Goal: Task Accomplishment & Management: Use online tool/utility

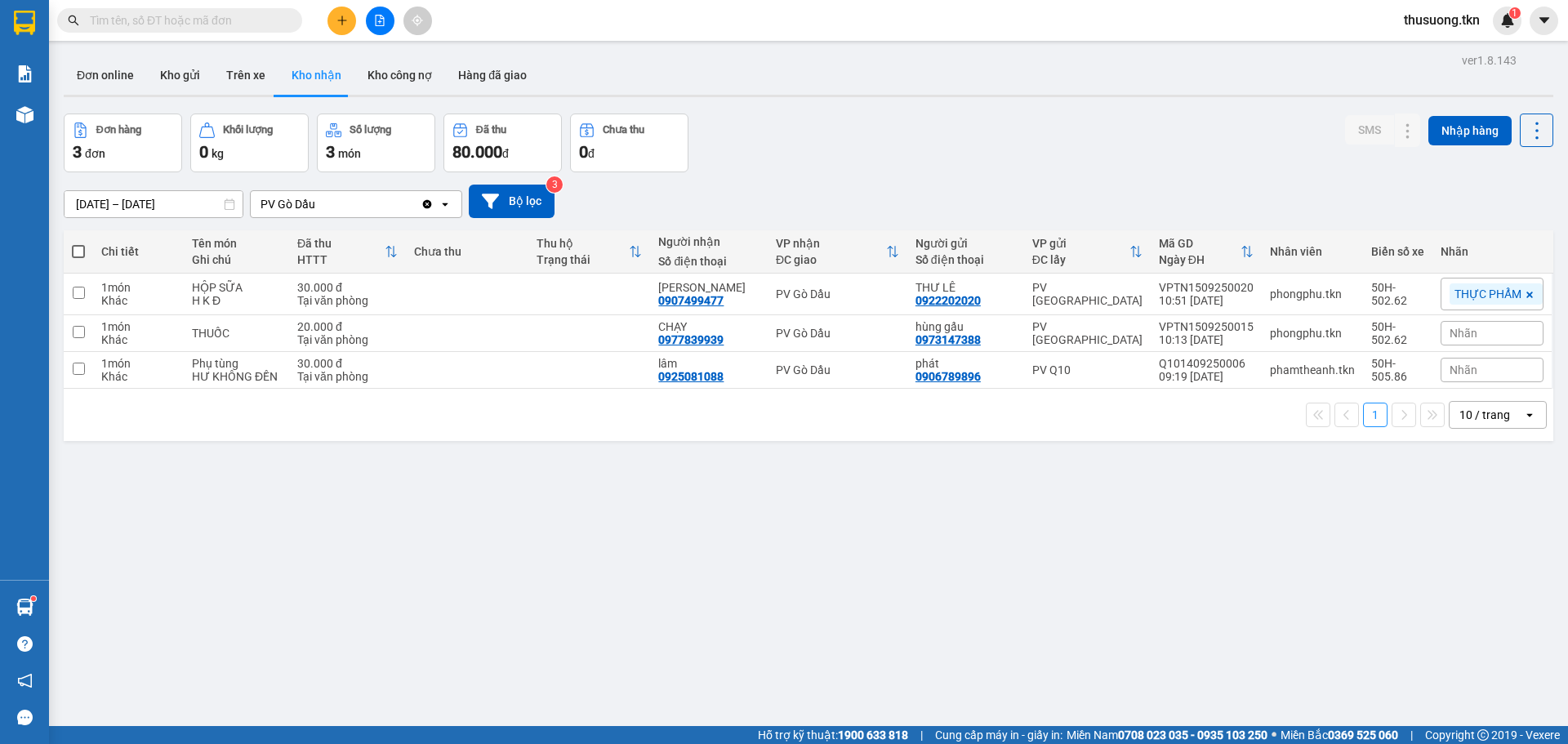
click at [500, 151] on span "80.000" at bounding box center [478, 152] width 50 height 19
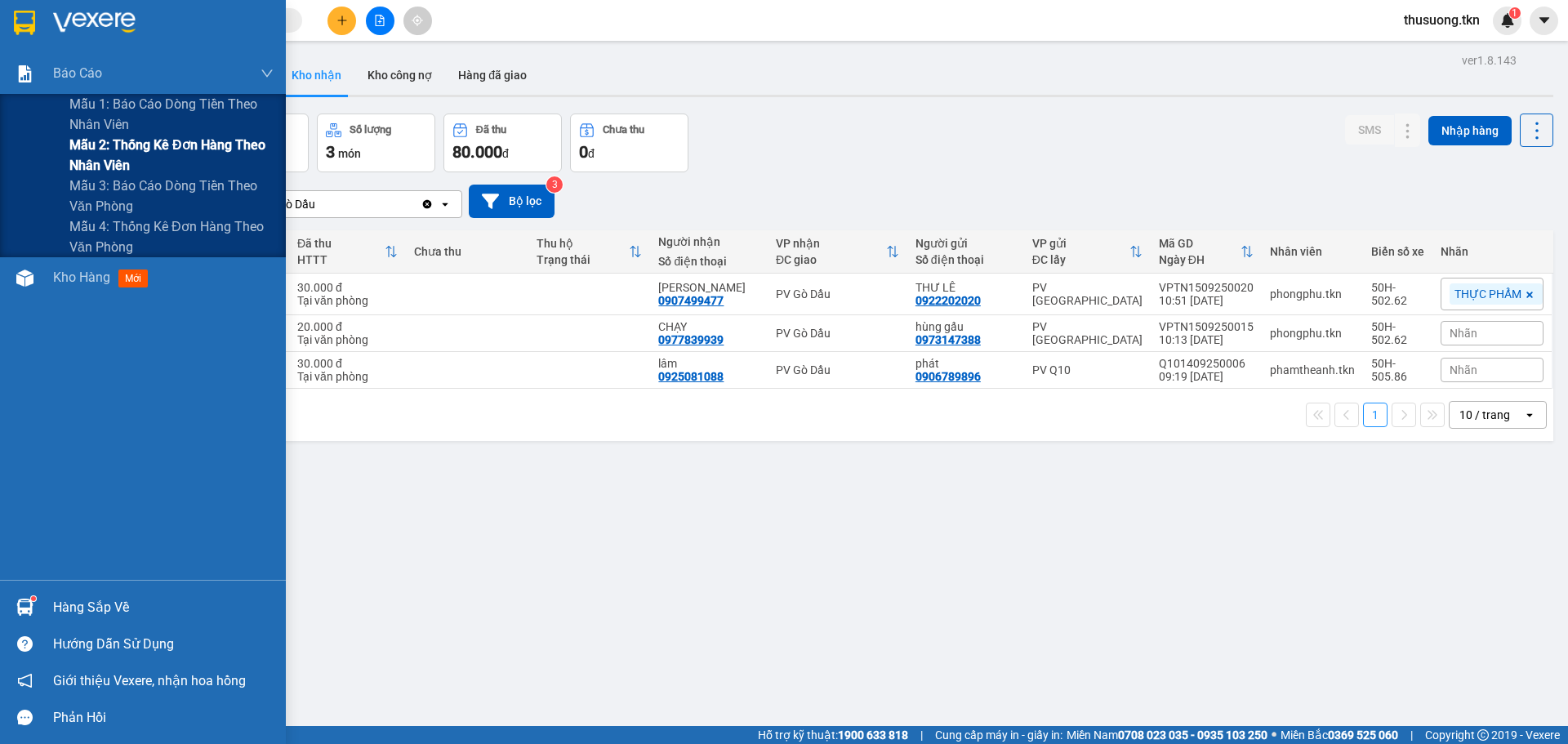
click at [119, 141] on span "Mẫu 2: Thống kê đơn hàng theo nhân viên" at bounding box center [172, 155] width 205 height 41
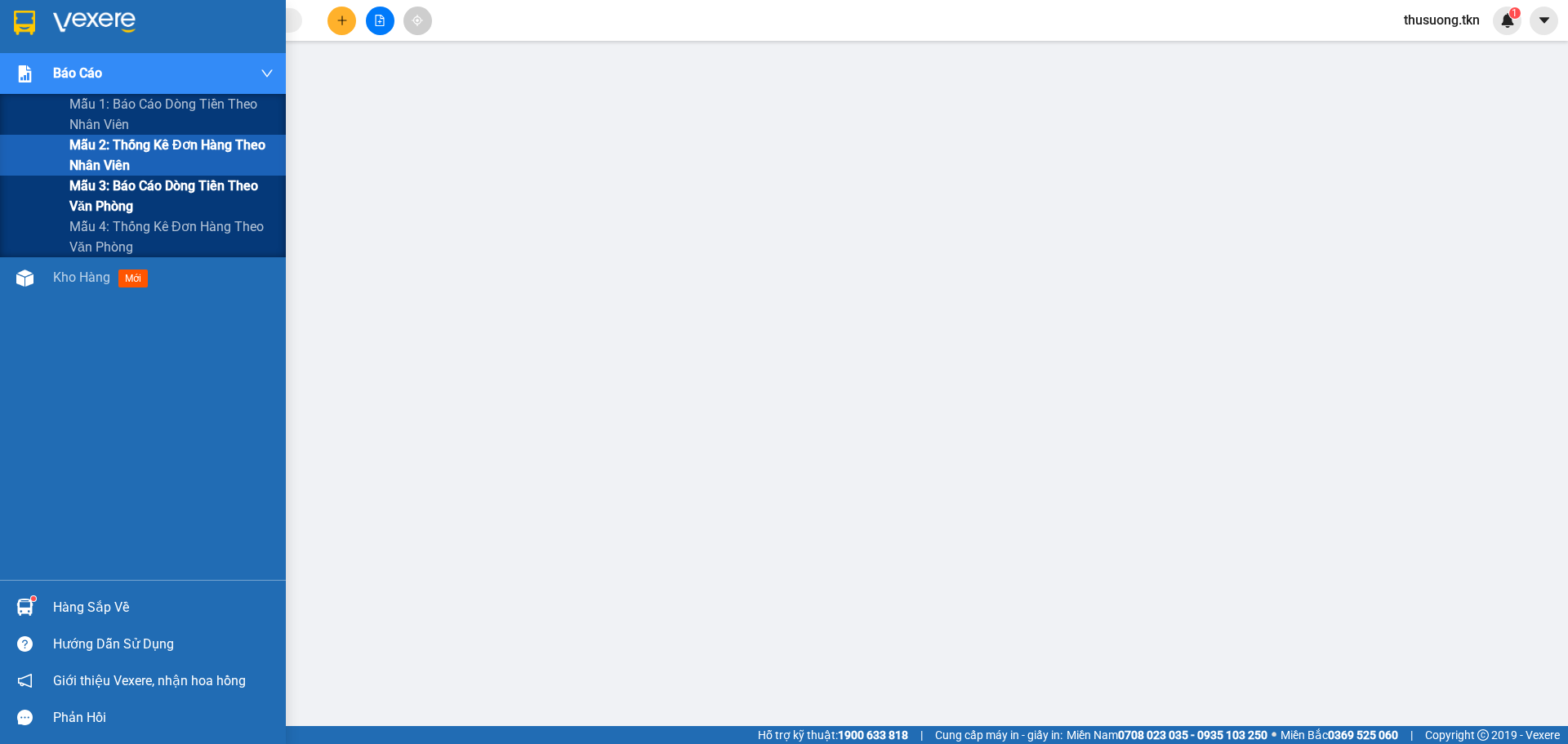
click at [145, 178] on span "Mẫu 3: Báo cáo dòng tiền theo văn phòng" at bounding box center [172, 195] width 205 height 41
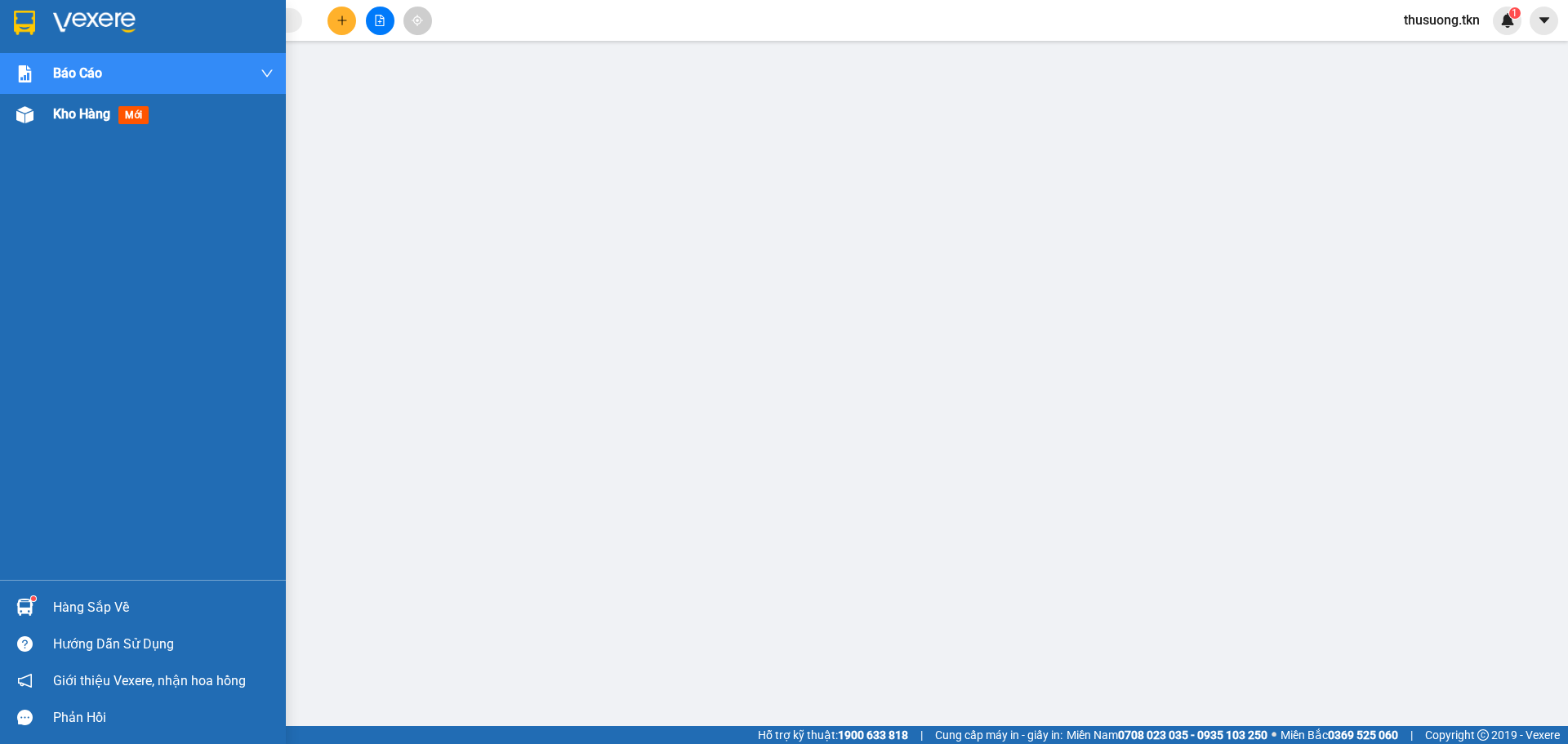
click at [84, 119] on span "Kho hàng" at bounding box center [81, 113] width 58 height 16
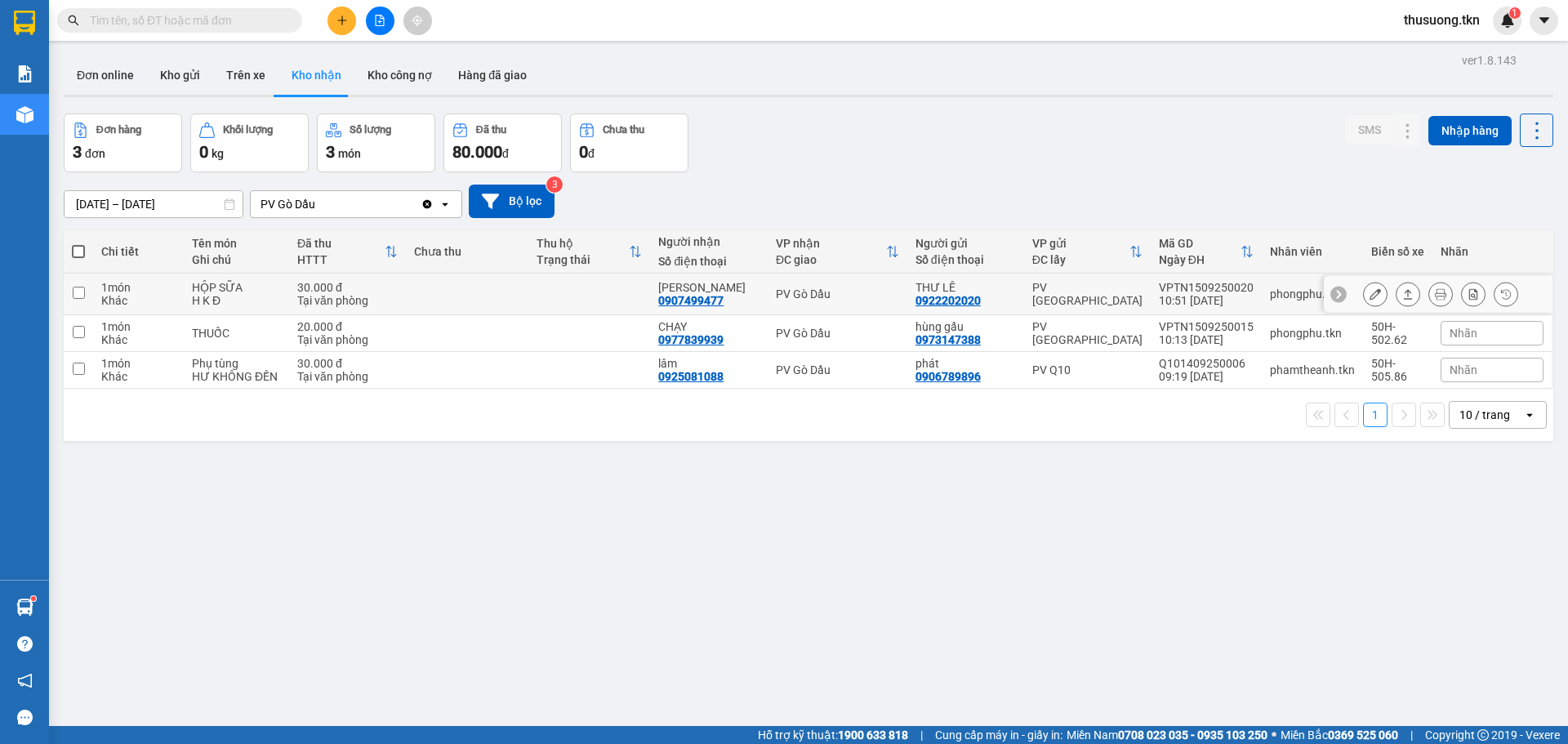
drag, startPoint x: 704, startPoint y: 299, endPoint x: 840, endPoint y: 262, distance: 140.9
click at [713, 296] on div "0907499477" at bounding box center [691, 300] width 66 height 13
click at [1403, 298] on icon at bounding box center [1408, 294] width 12 height 12
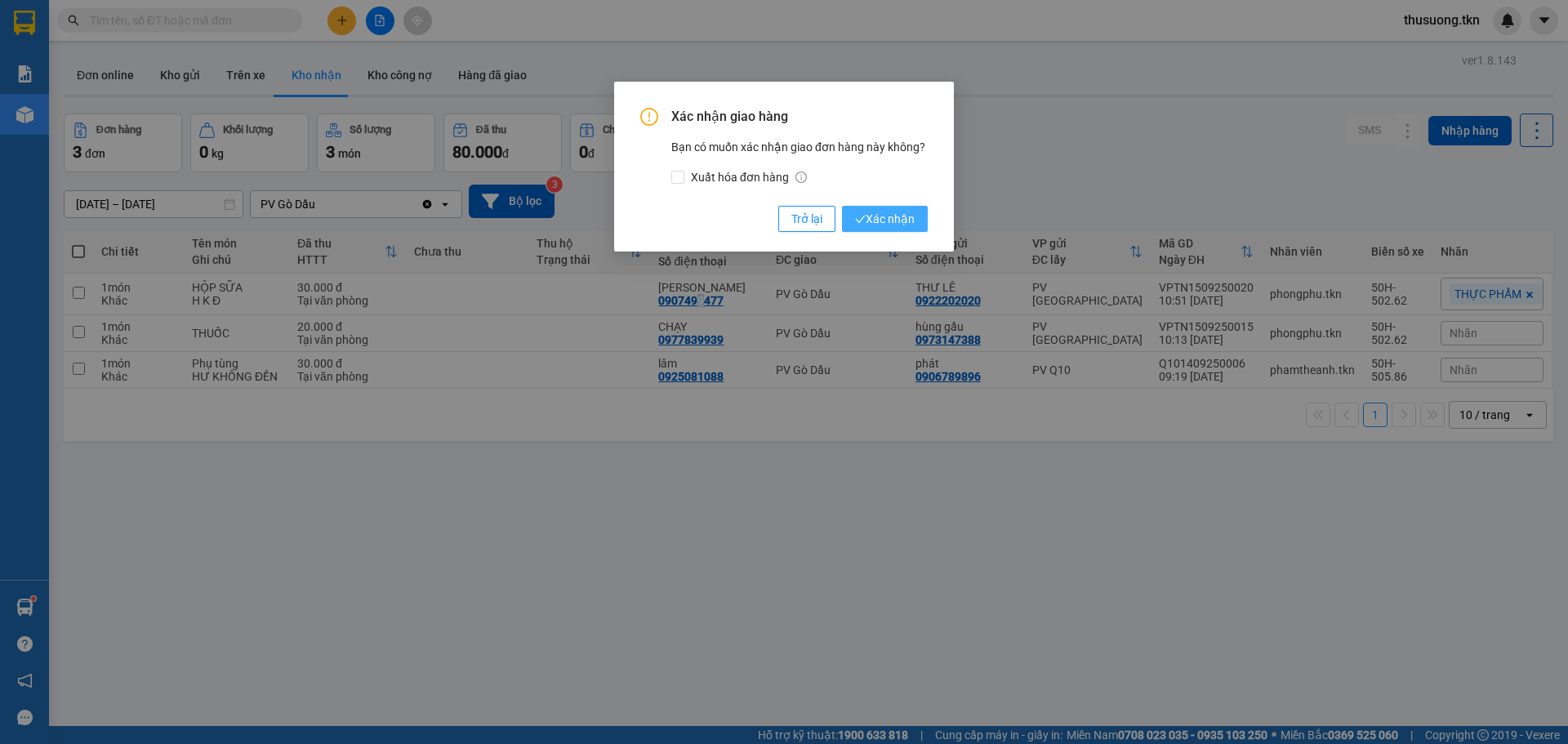
click at [902, 231] on button "Xác nhận" at bounding box center [885, 218] width 86 height 26
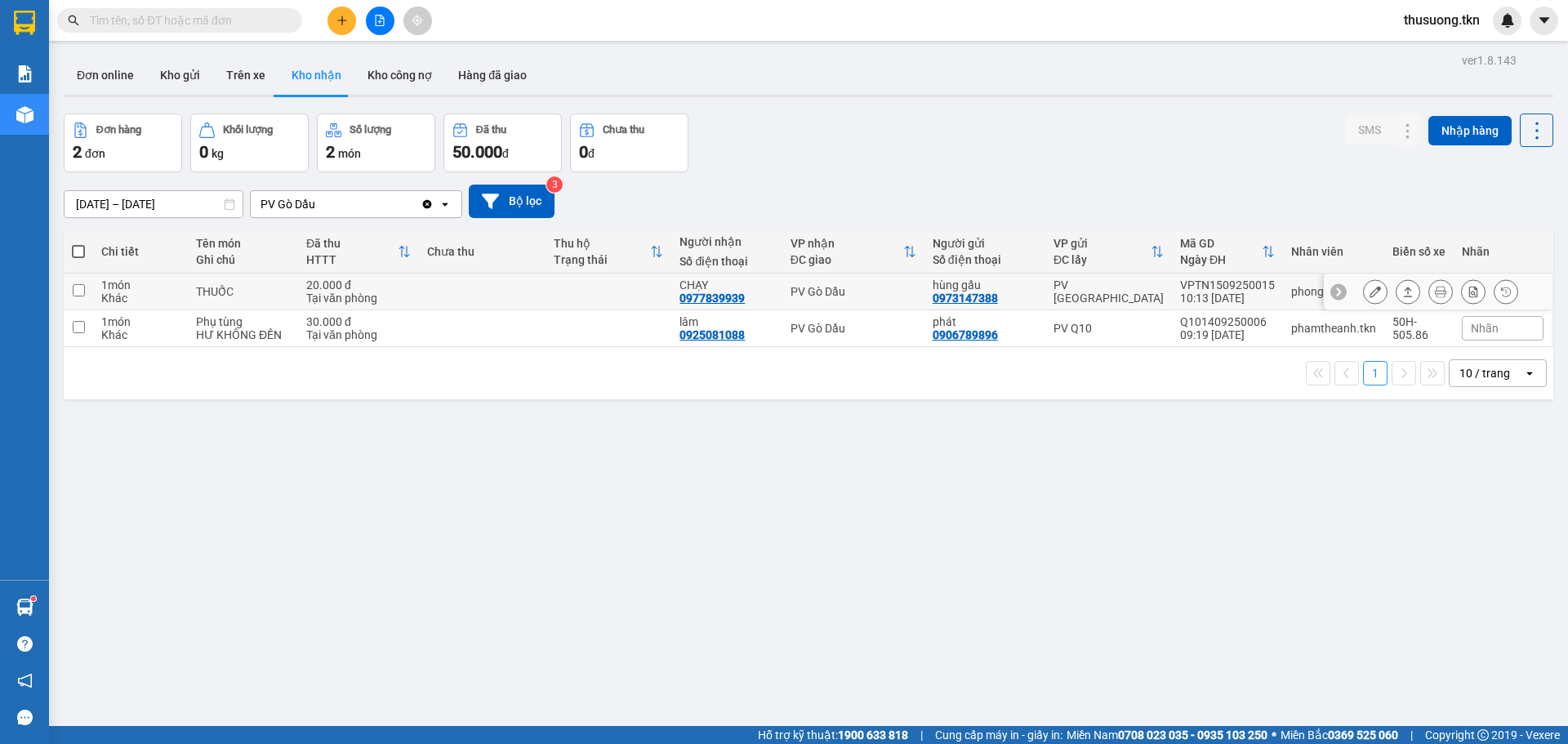
click at [868, 274] on td "PV Gò Dầu" at bounding box center [854, 292] width 142 height 37
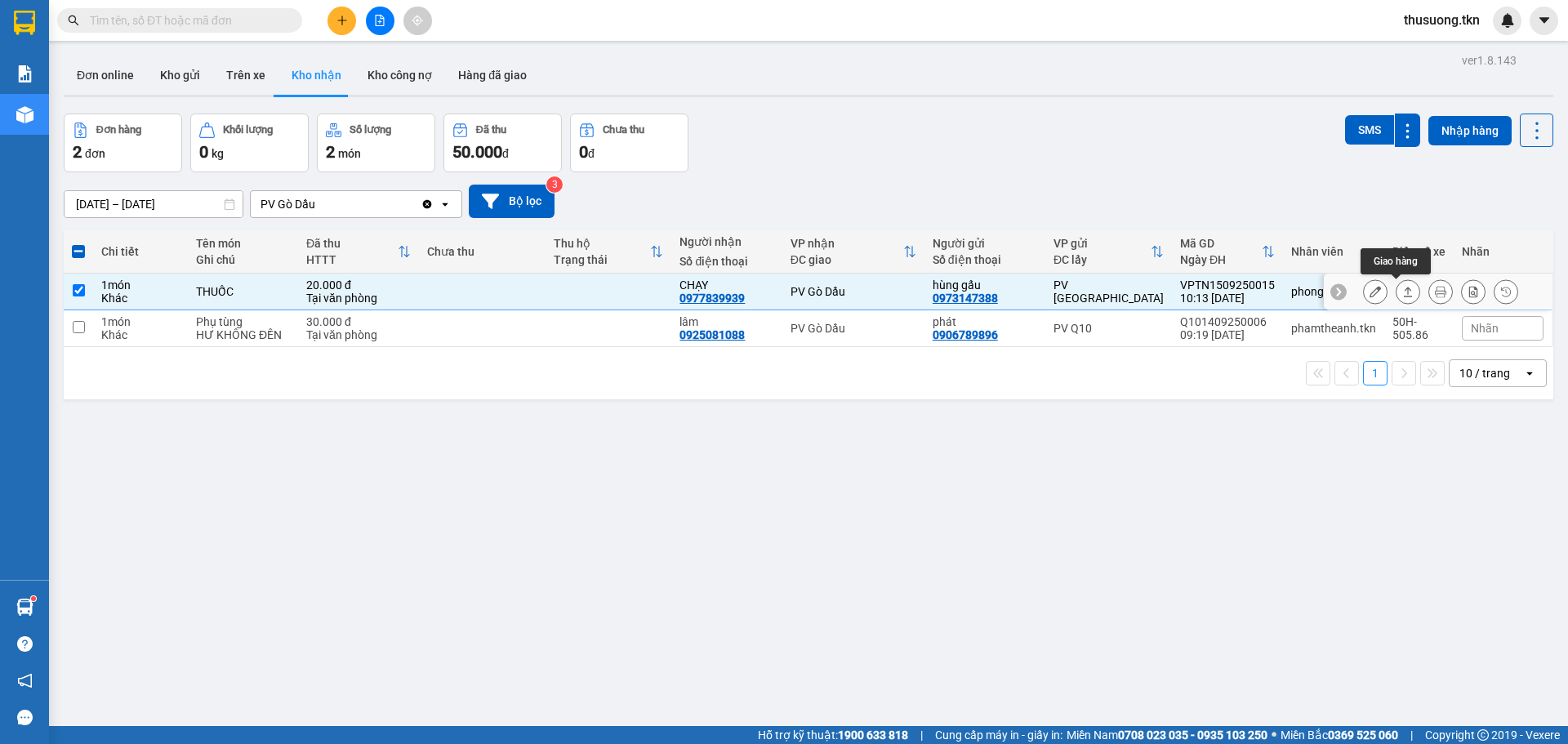
click at [1403, 295] on icon at bounding box center [1408, 291] width 12 height 12
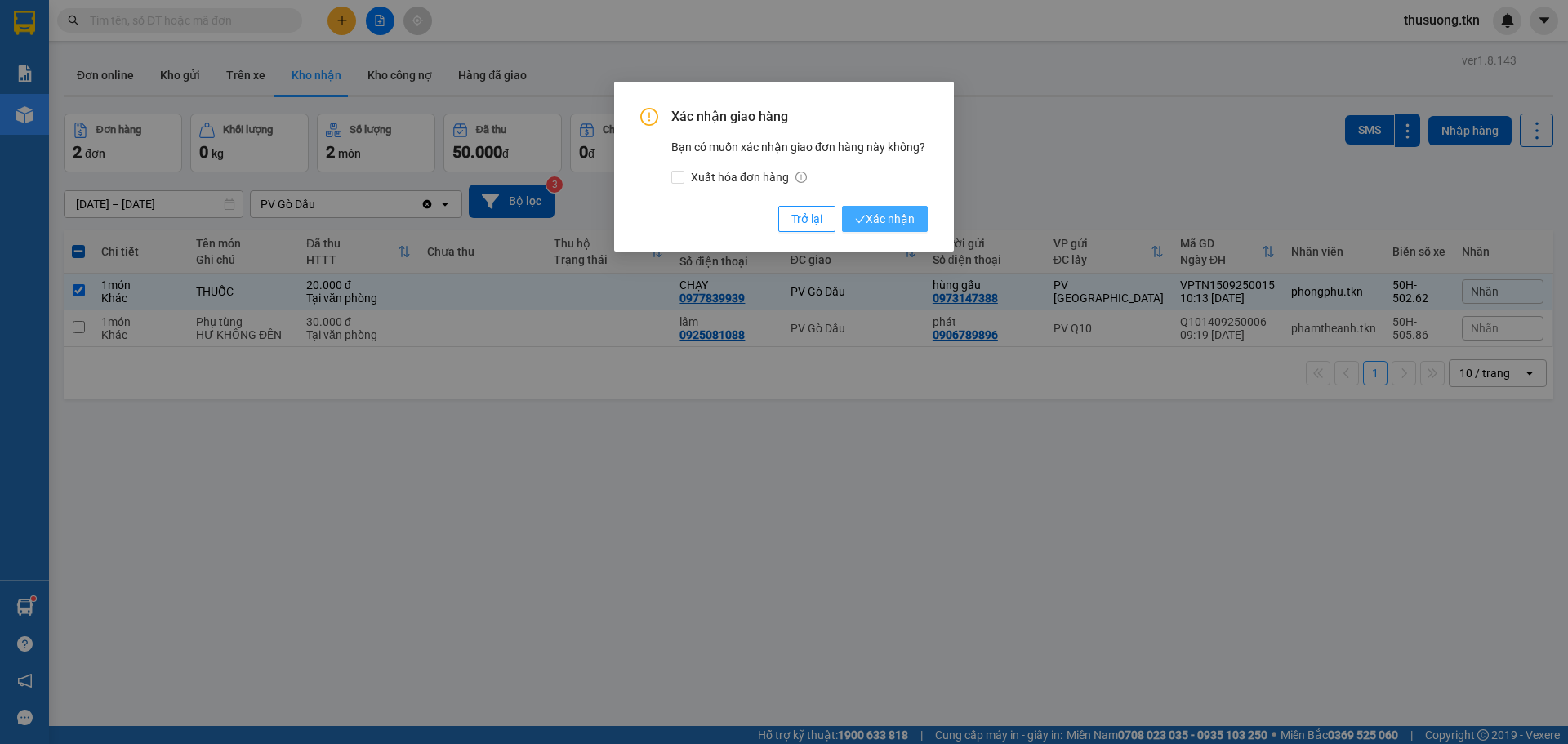
click at [889, 223] on span "Xác nhận" at bounding box center [885, 219] width 59 height 18
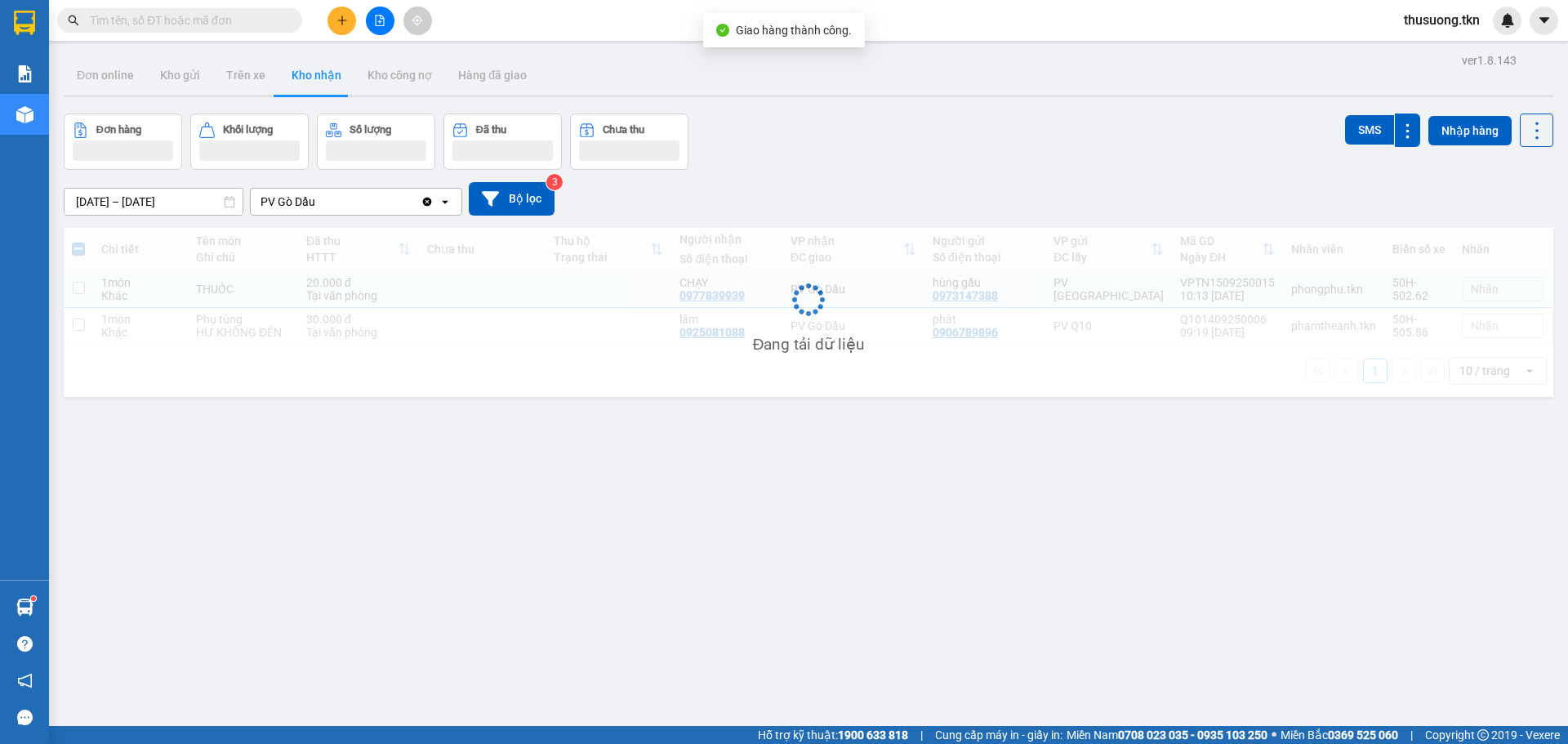
checkbox input "false"
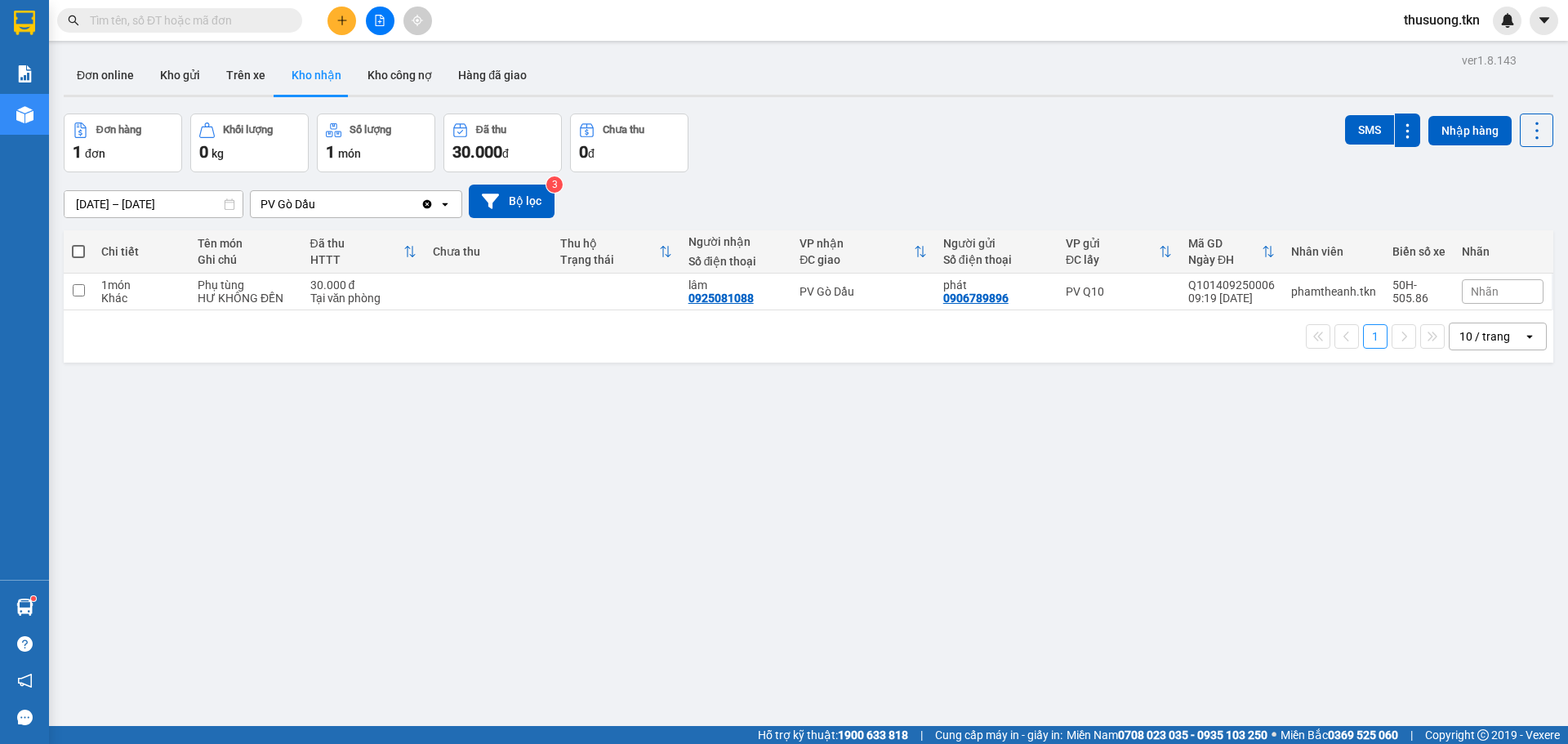
click at [489, 540] on div "ver 1.8.143 Đơn online Kho gửi Trên xe Kho nhận Kho công nợ Hàng đã giao Đơn hà…" at bounding box center [809, 421] width 1503 height 744
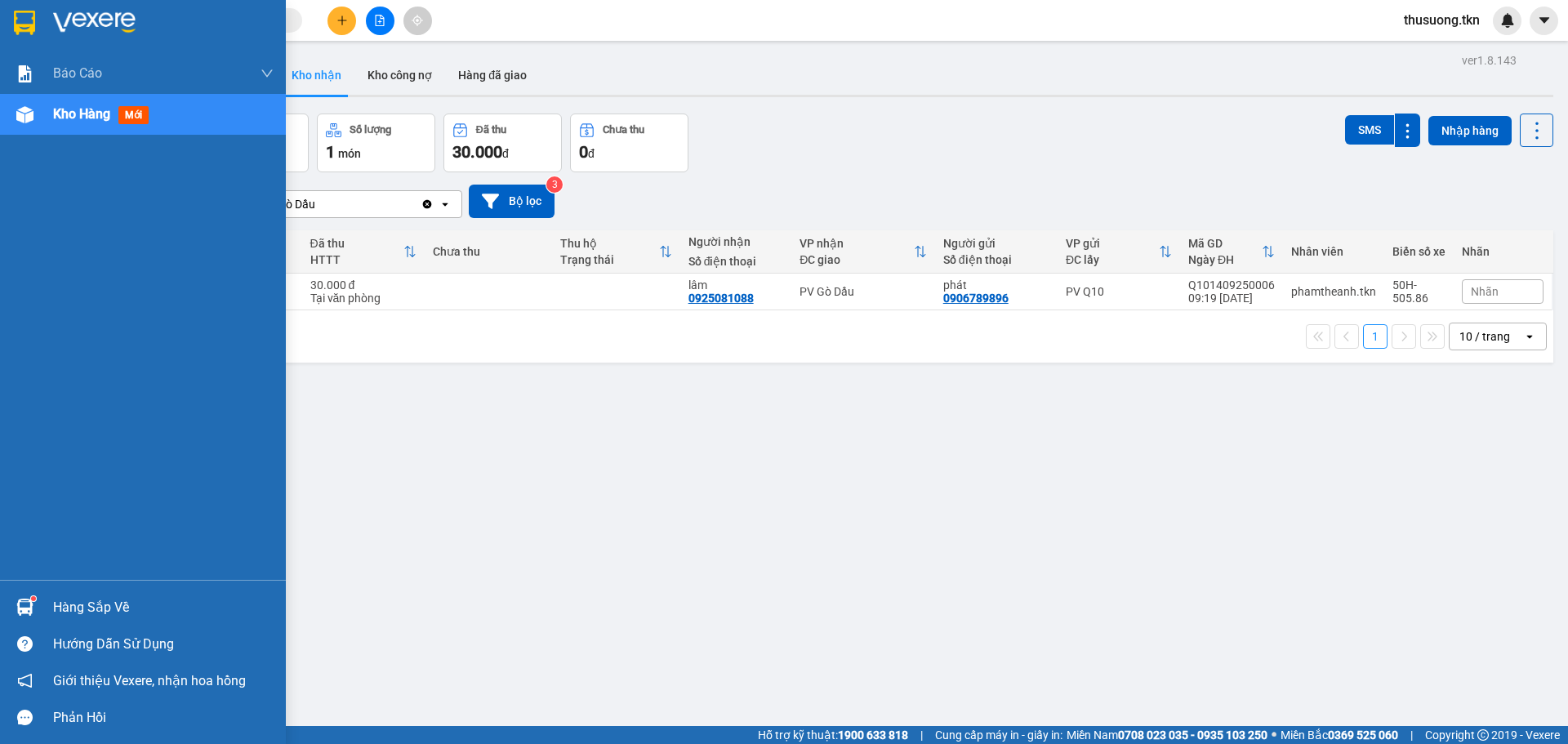
click at [55, 605] on div "Hàng sắp về" at bounding box center [163, 607] width 221 height 25
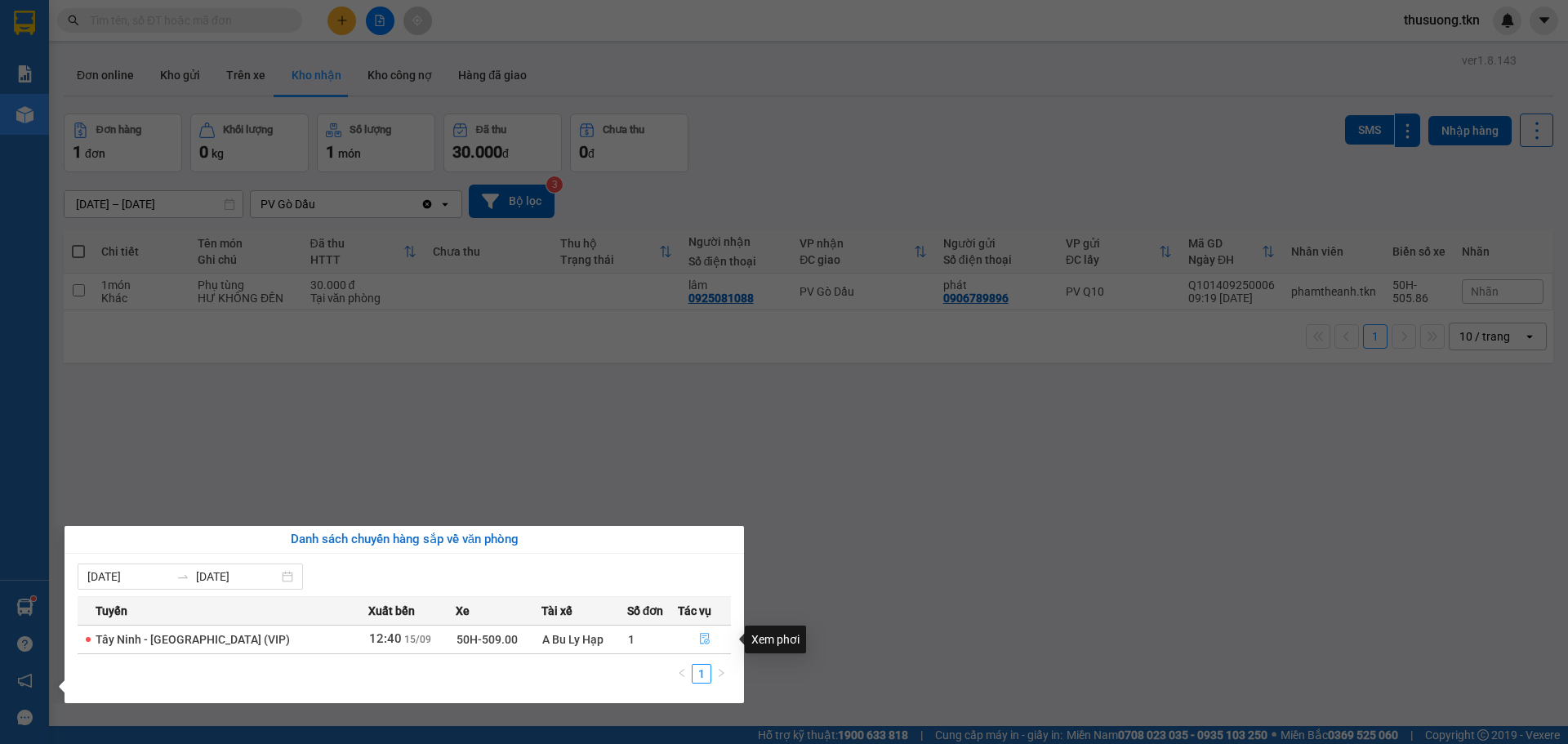
click at [704, 639] on icon "file-done" at bounding box center [705, 638] width 12 height 12
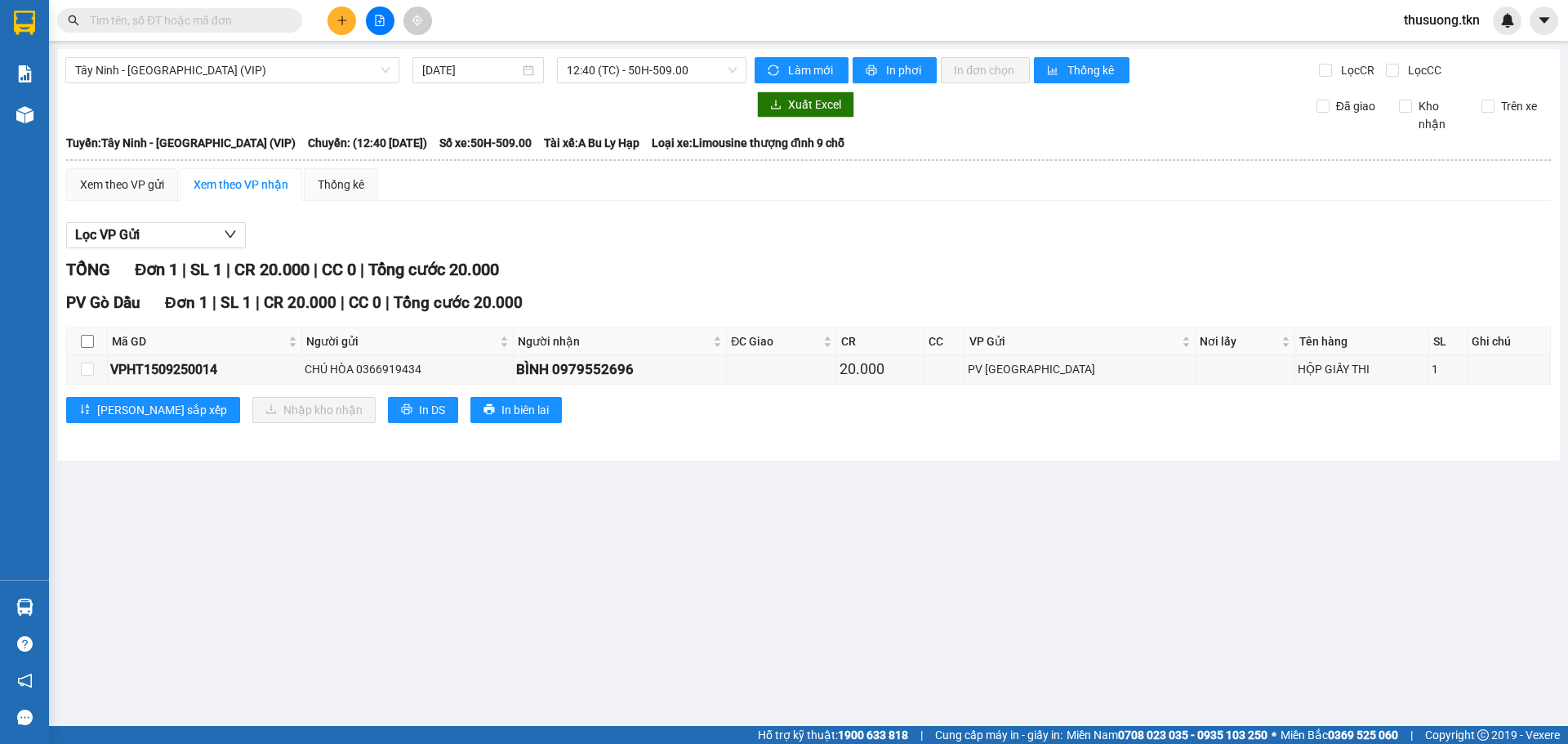
click at [91, 341] on input "checkbox" at bounding box center [88, 341] width 13 height 13
checkbox input "true"
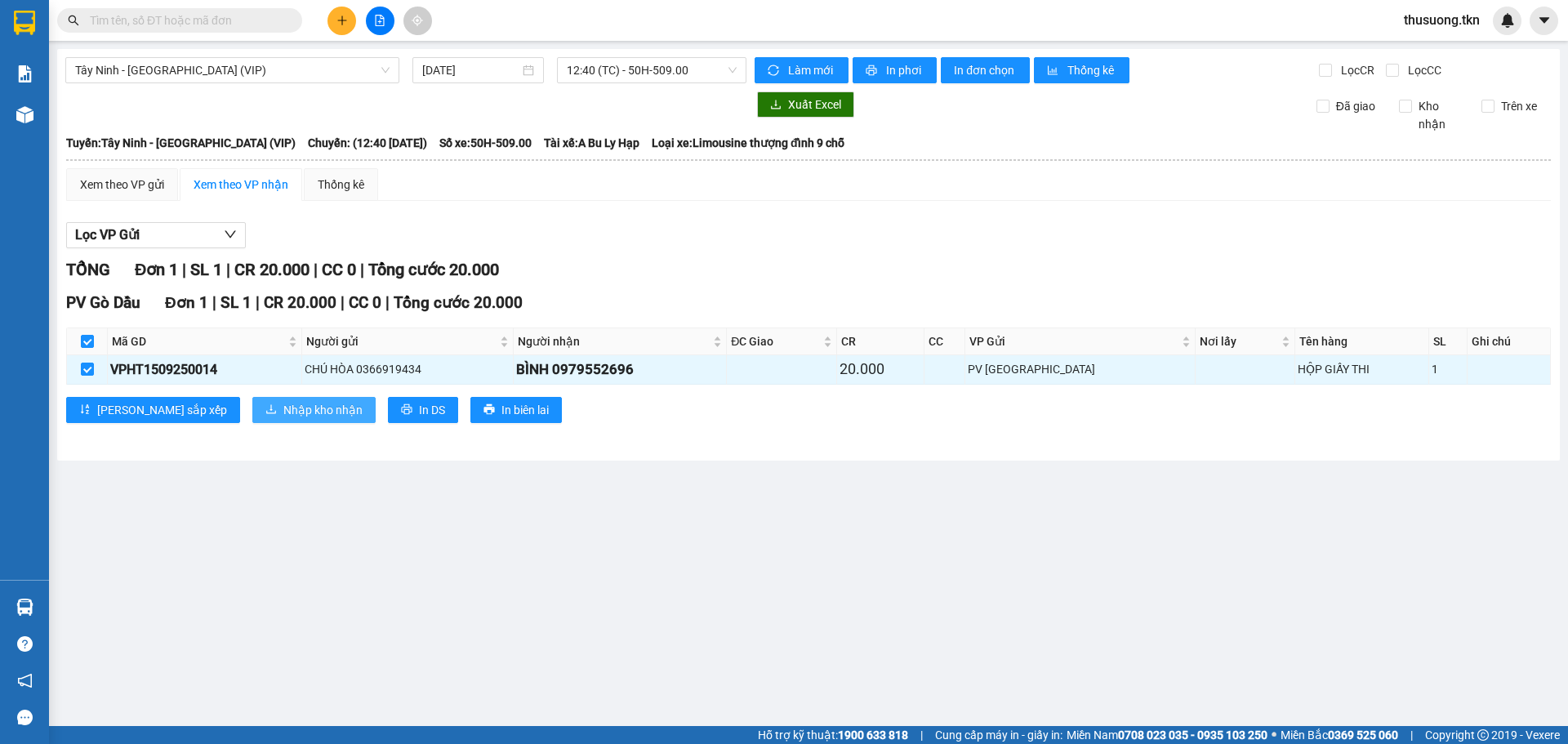
click at [283, 401] on span "Nhập kho nhận" at bounding box center [322, 410] width 79 height 18
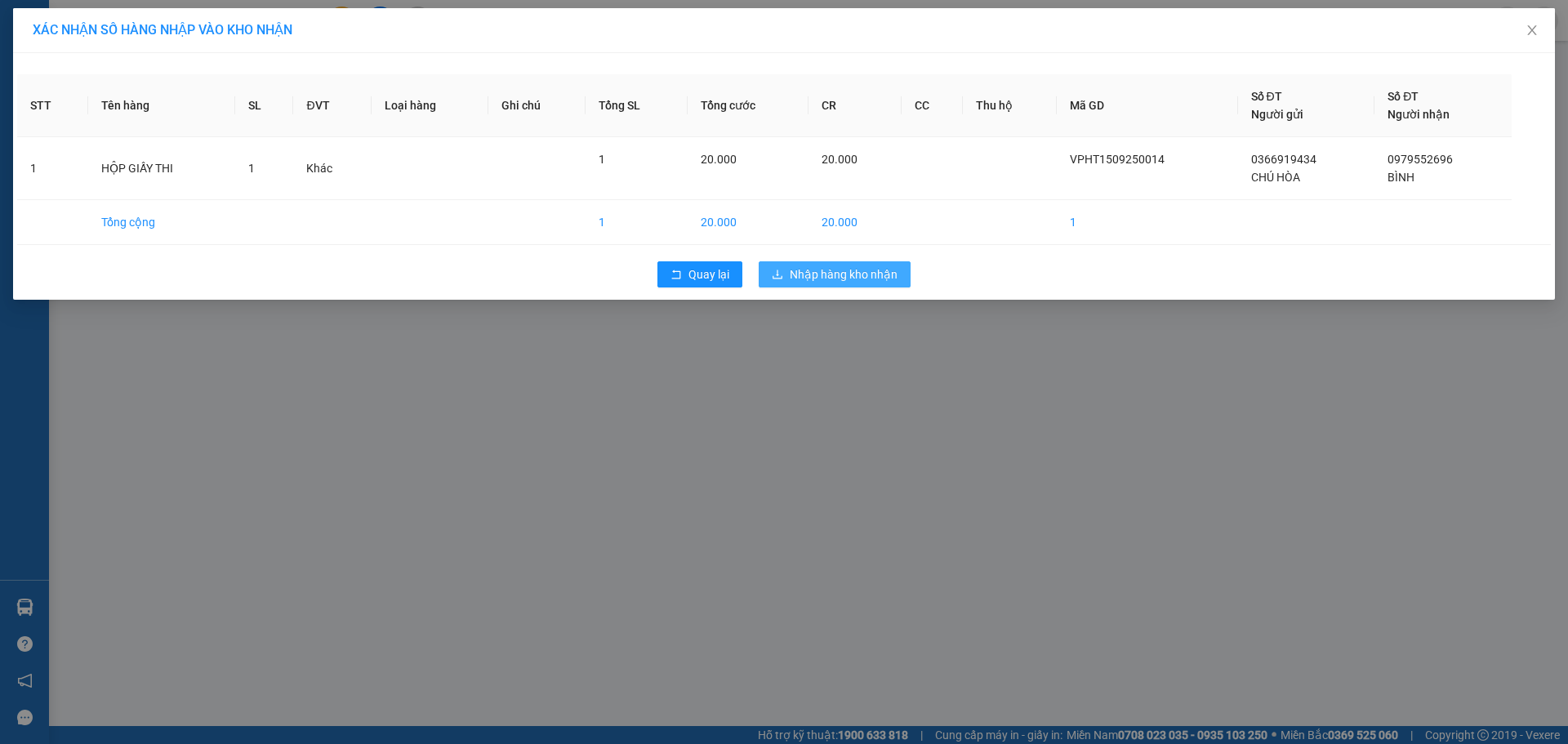
click at [841, 282] on span "Nhập hàng kho nhận" at bounding box center [844, 275] width 108 height 18
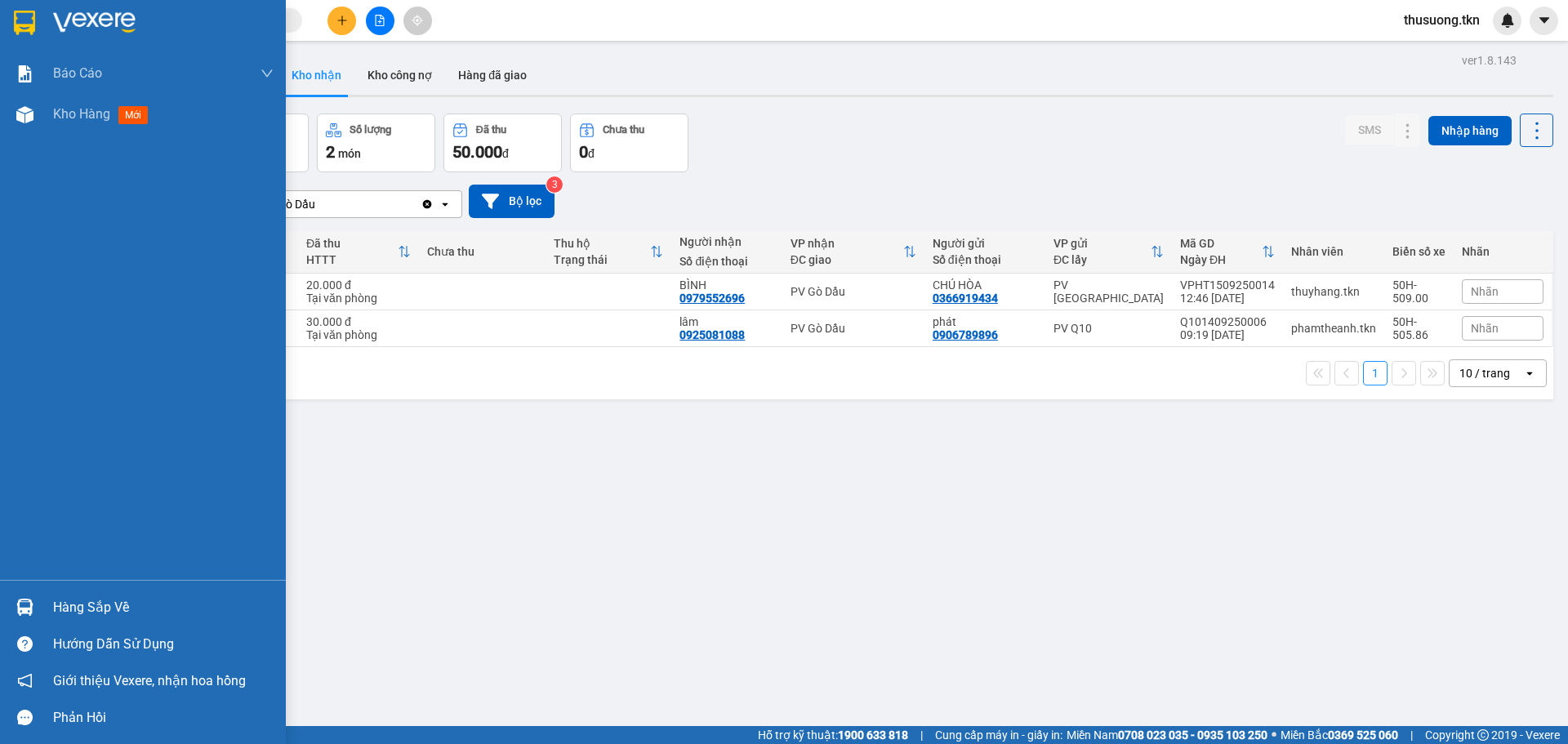
click at [90, 611] on div "Hàng sắp về" at bounding box center [163, 607] width 221 height 25
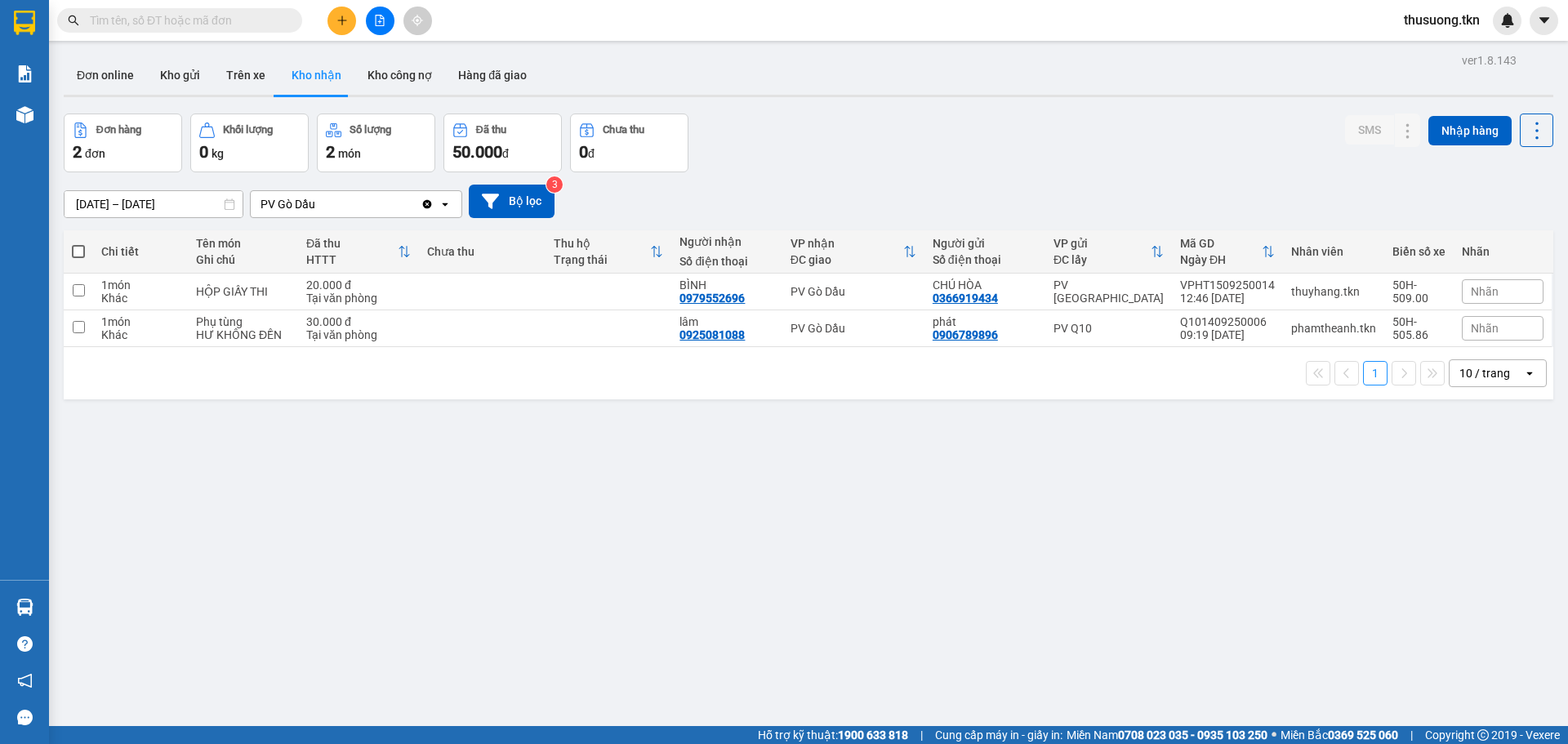
click at [865, 609] on section "Kết quả tìm kiếm ( 0 ) Bộ lọc No Data thusuong.tkn Báo cáo Mẫu 1: Báo cáo dòng …" at bounding box center [784, 372] width 1568 height 744
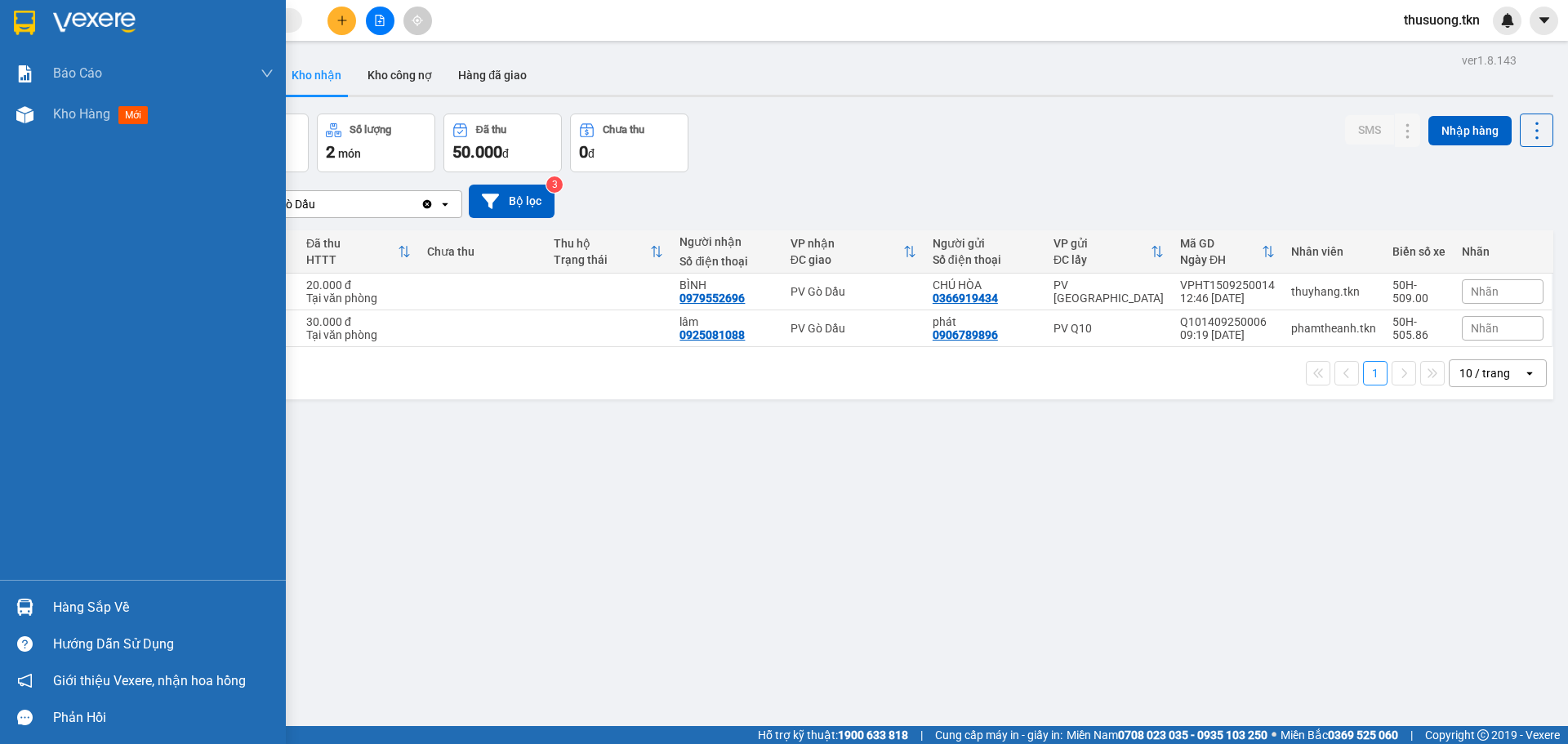
drag, startPoint x: 115, startPoint y: 600, endPoint x: 192, endPoint y: 598, distance: 77.0
click at [116, 600] on div "Hàng sắp về" at bounding box center [163, 607] width 221 height 25
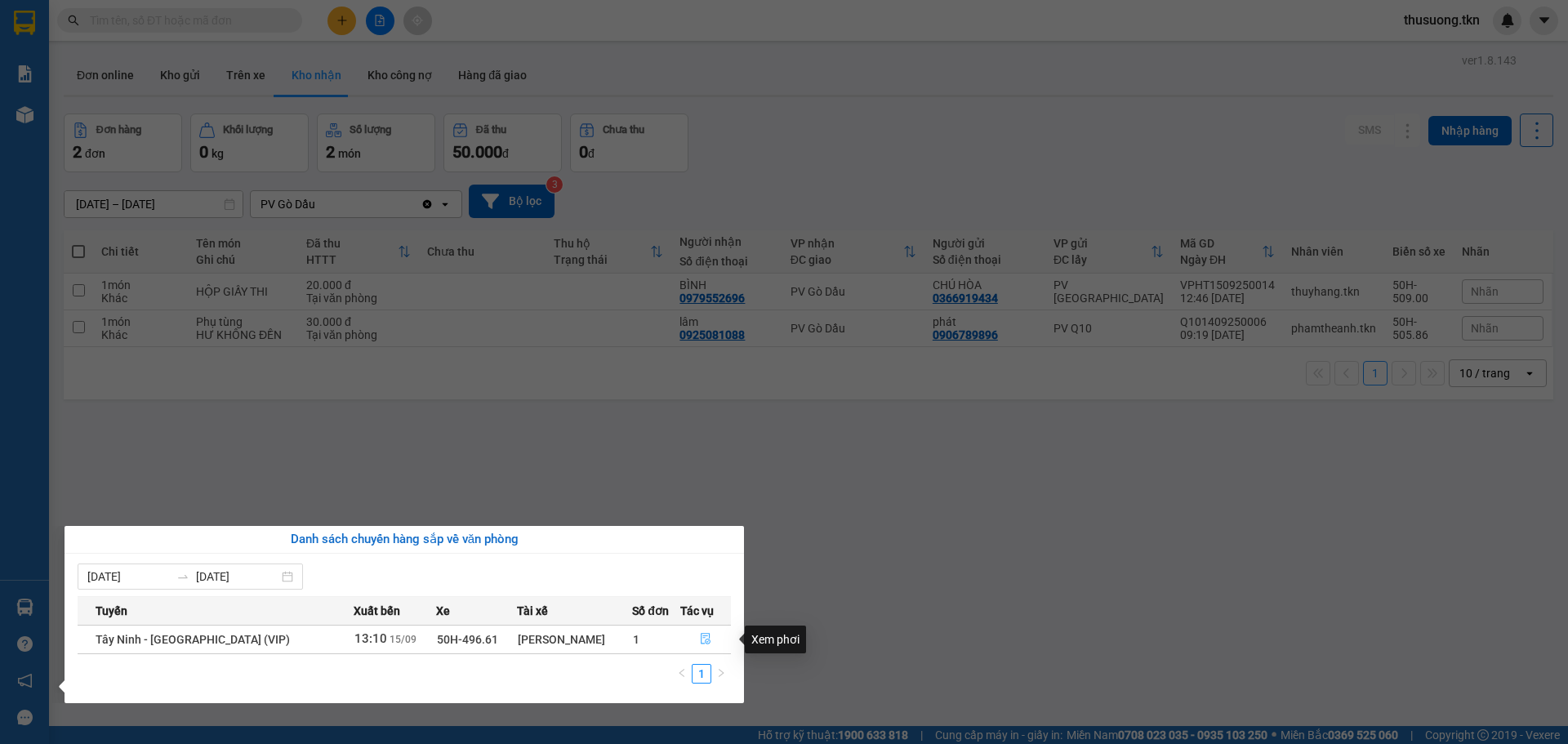
click at [700, 635] on icon "file-done" at bounding box center [706, 638] width 12 height 12
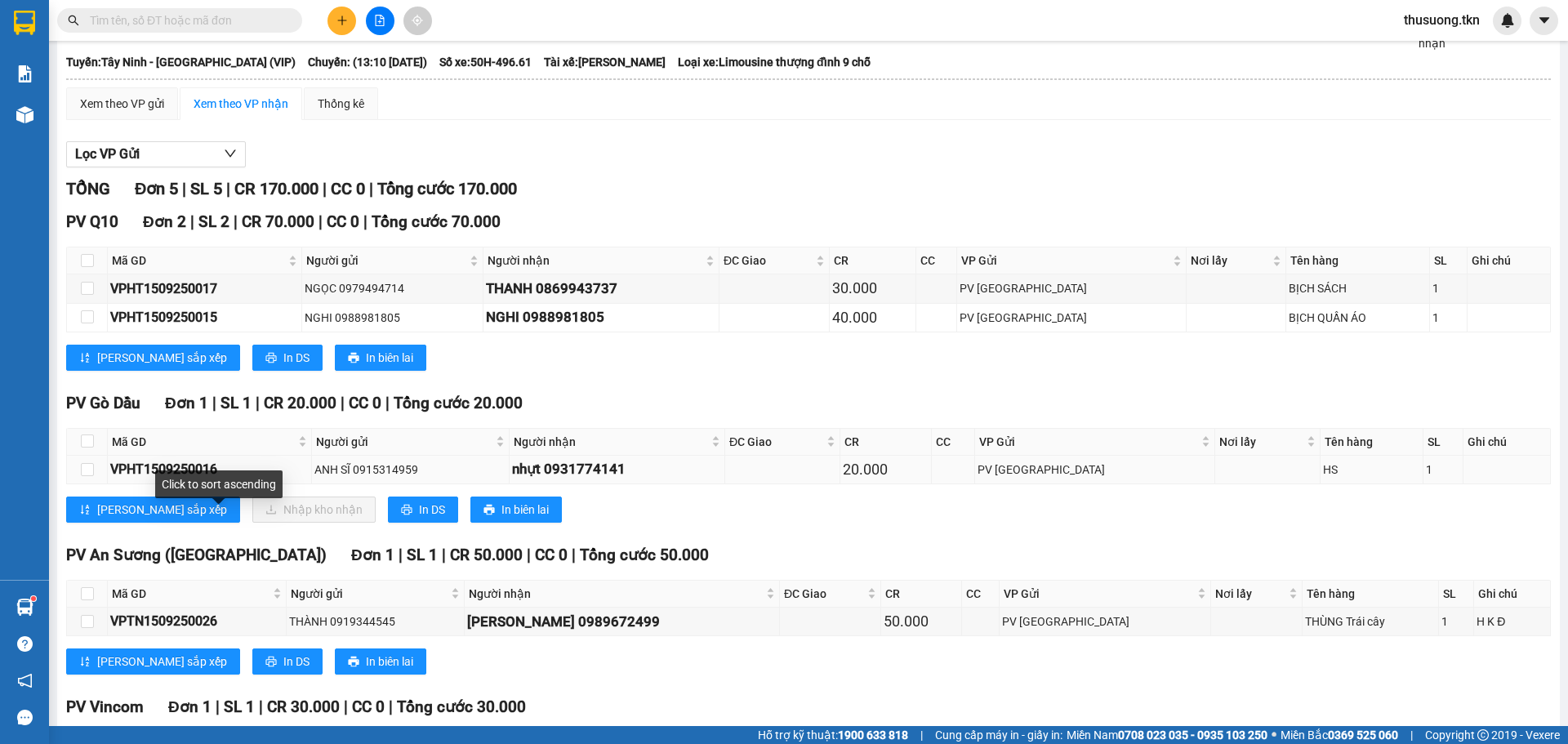
scroll to position [81, 0]
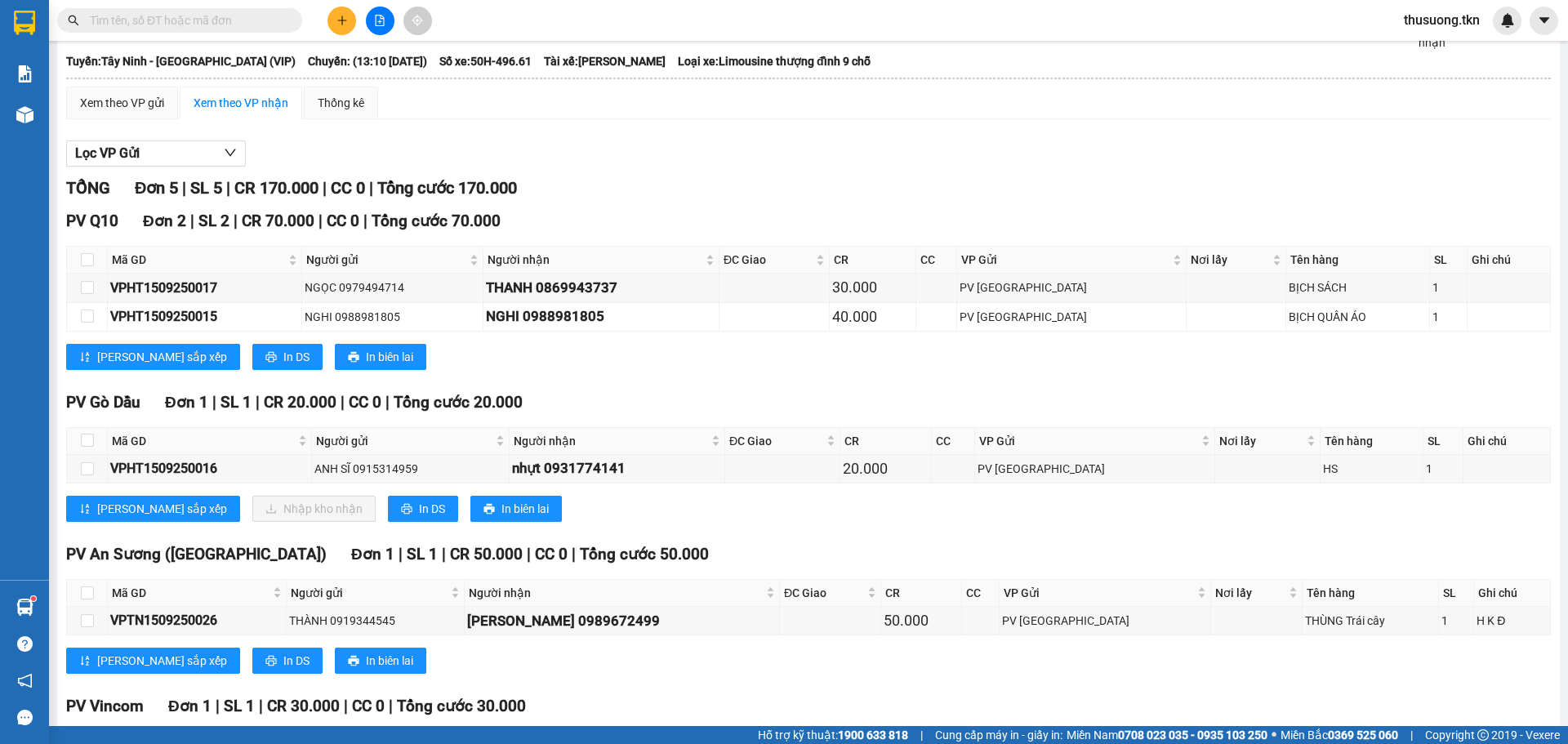
click at [79, 437] on th at bounding box center [87, 442] width 41 height 27
click at [93, 437] on input "checkbox" at bounding box center [88, 440] width 13 height 13
checkbox input "true"
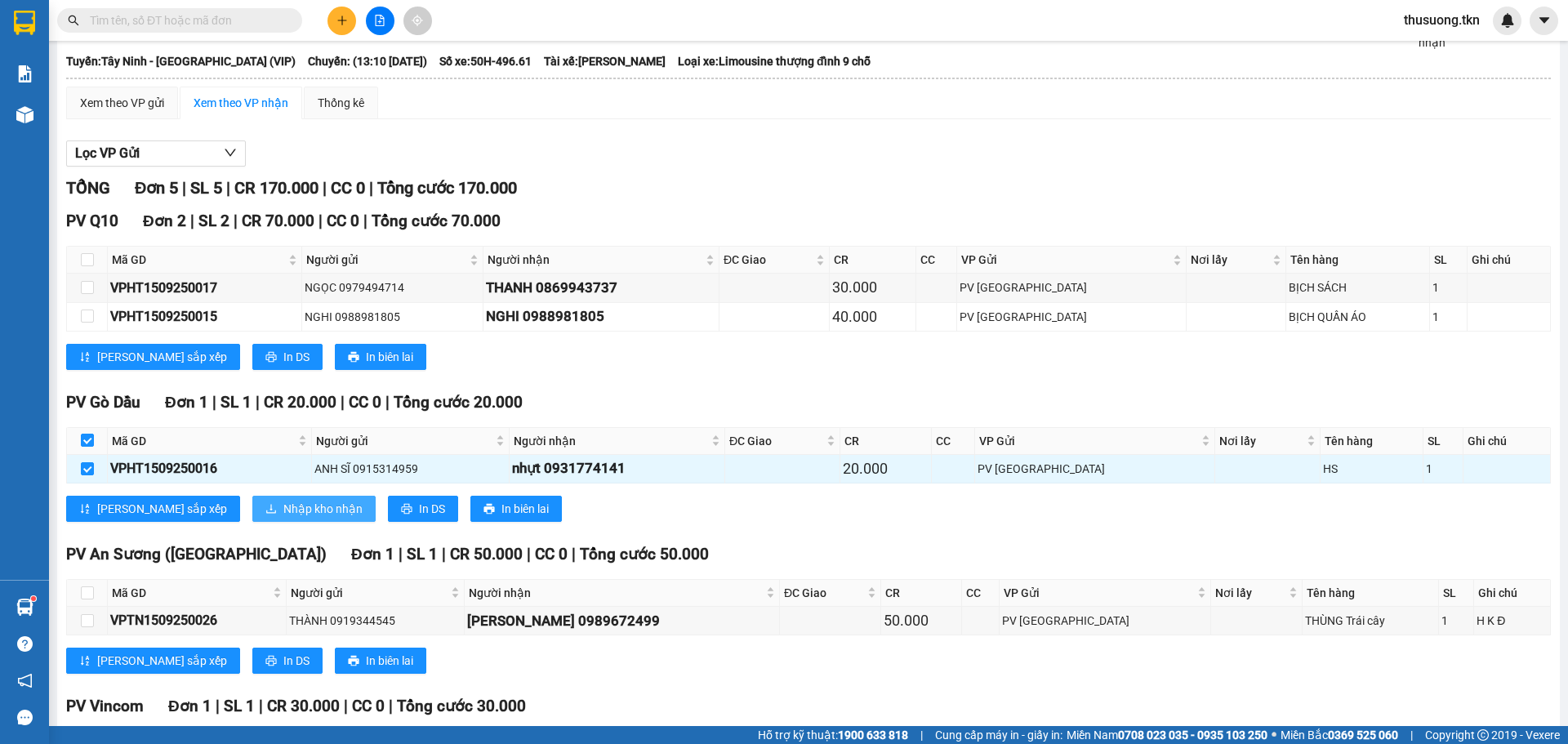
click at [283, 507] on span "Nhập kho nhận" at bounding box center [322, 508] width 79 height 18
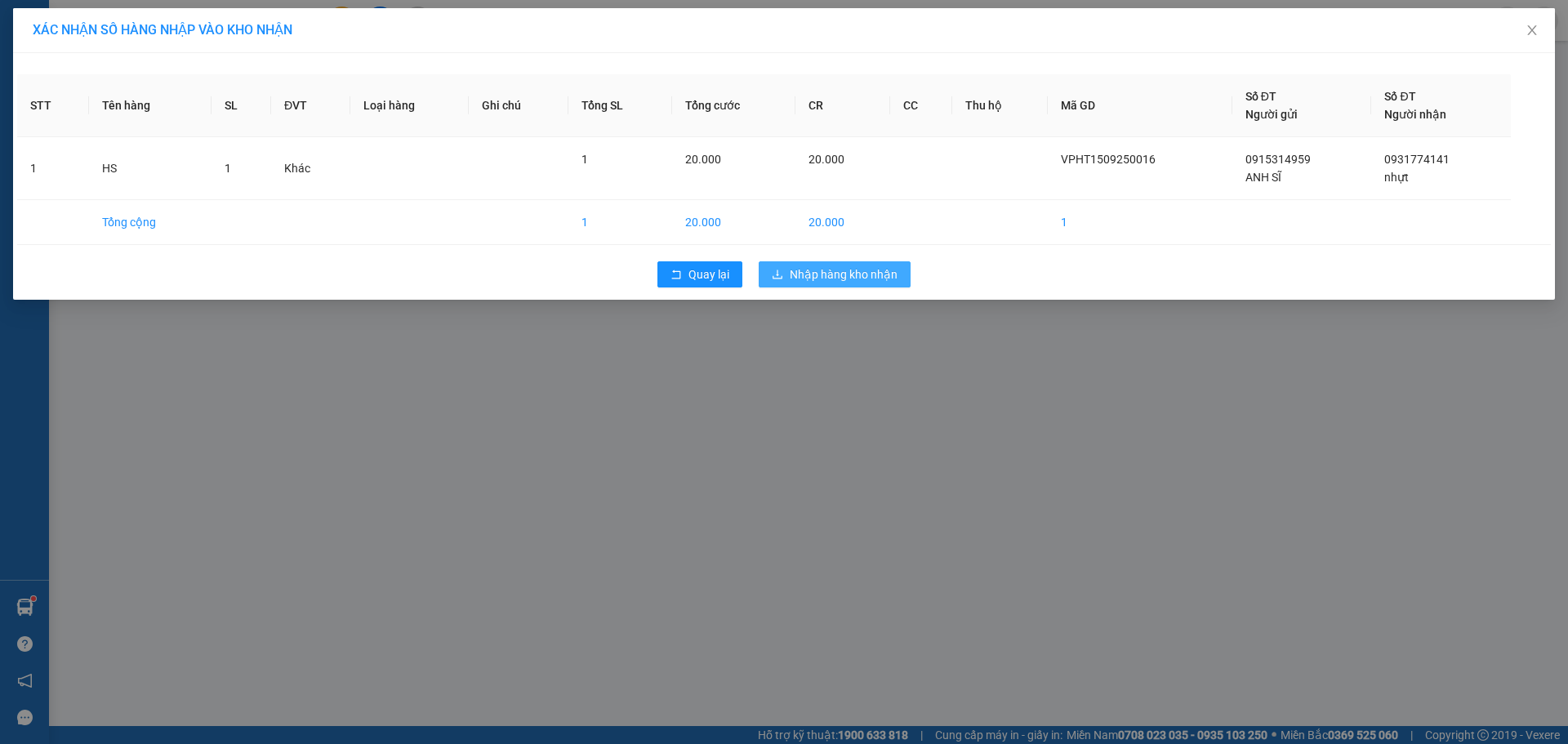
click at [840, 274] on span "Nhập hàng kho nhận" at bounding box center [844, 275] width 108 height 18
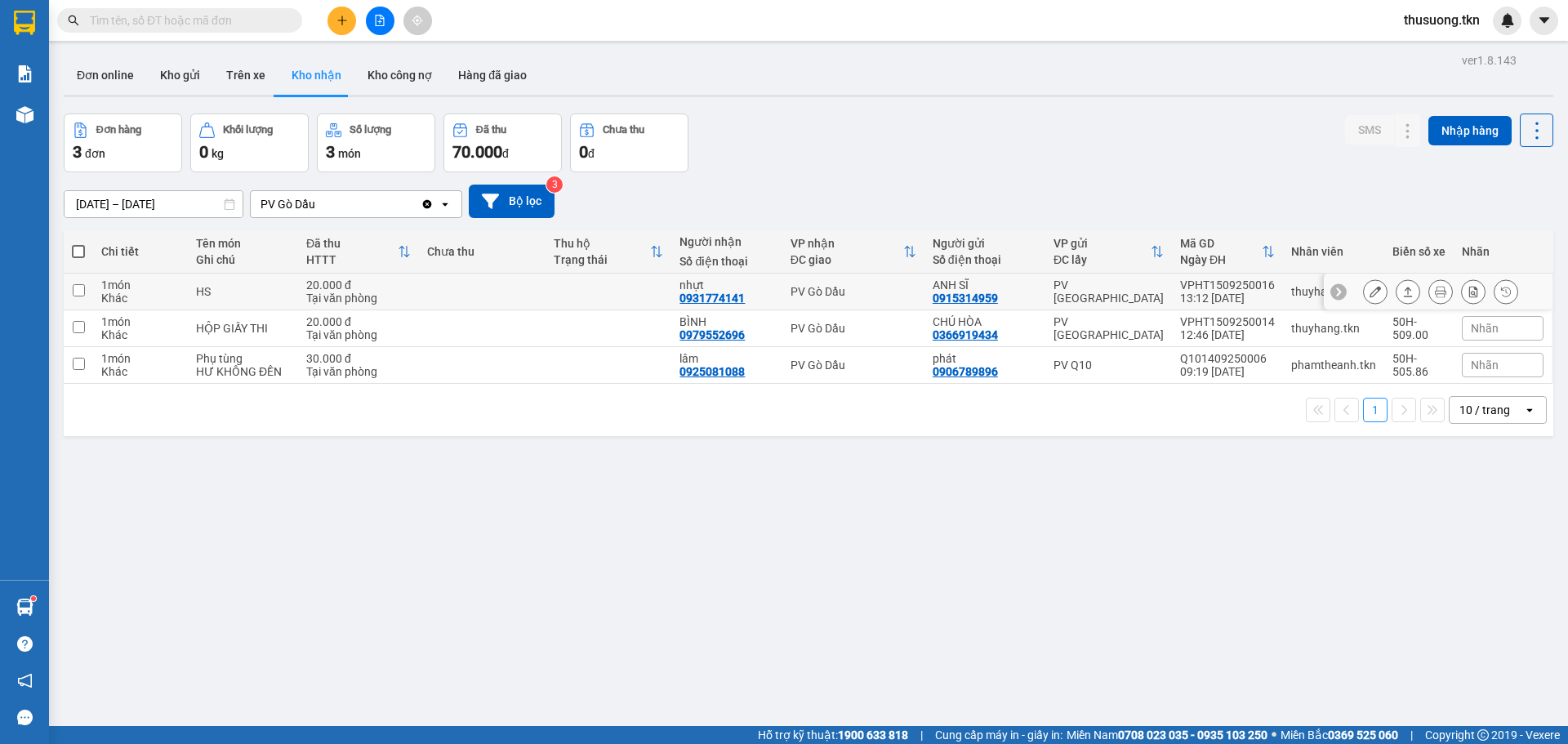
click at [288, 288] on div "HS" at bounding box center [243, 291] width 94 height 13
checkbox input "true"
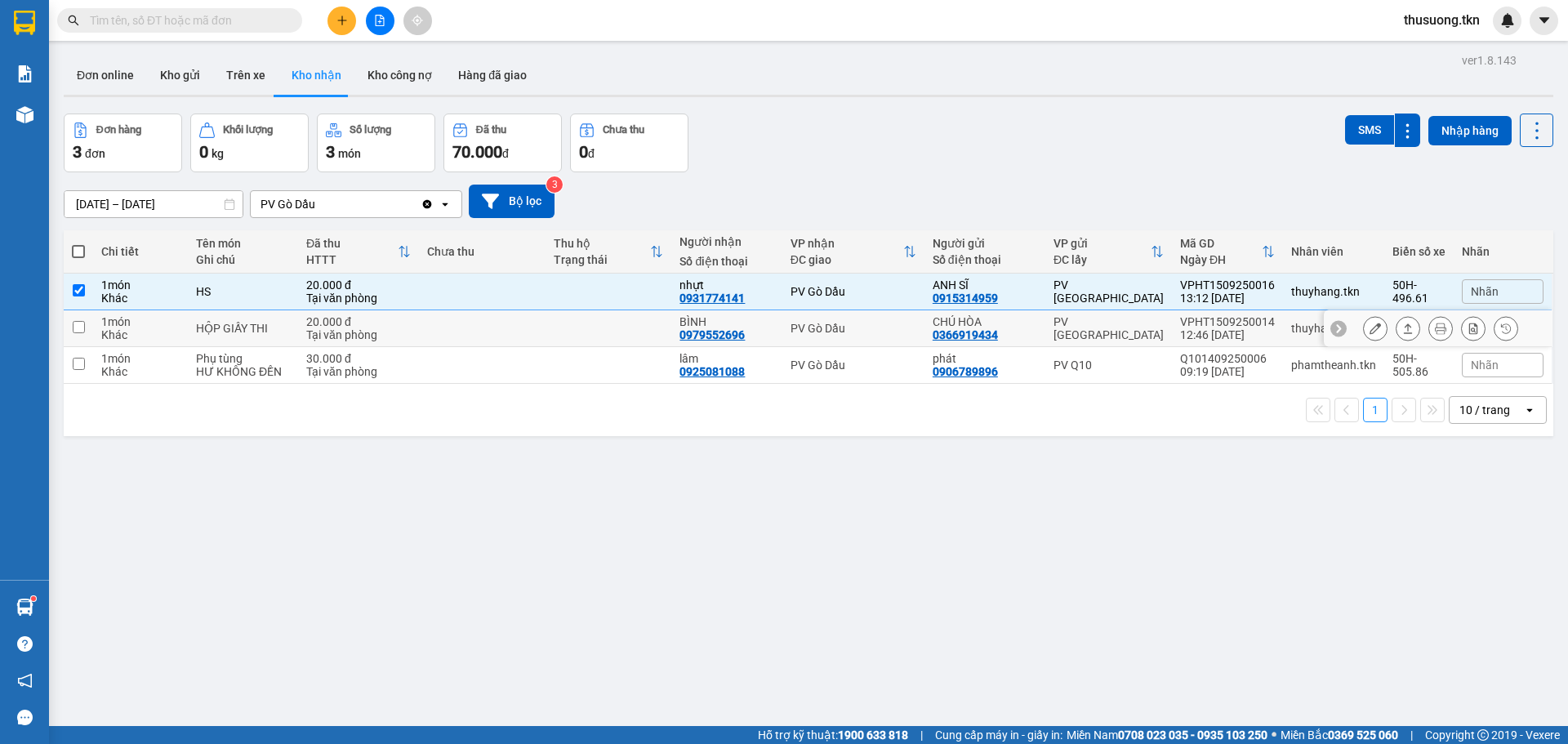
click at [279, 321] on div "HỘP GIẤY THI" at bounding box center [243, 328] width 94 height 13
checkbox input "true"
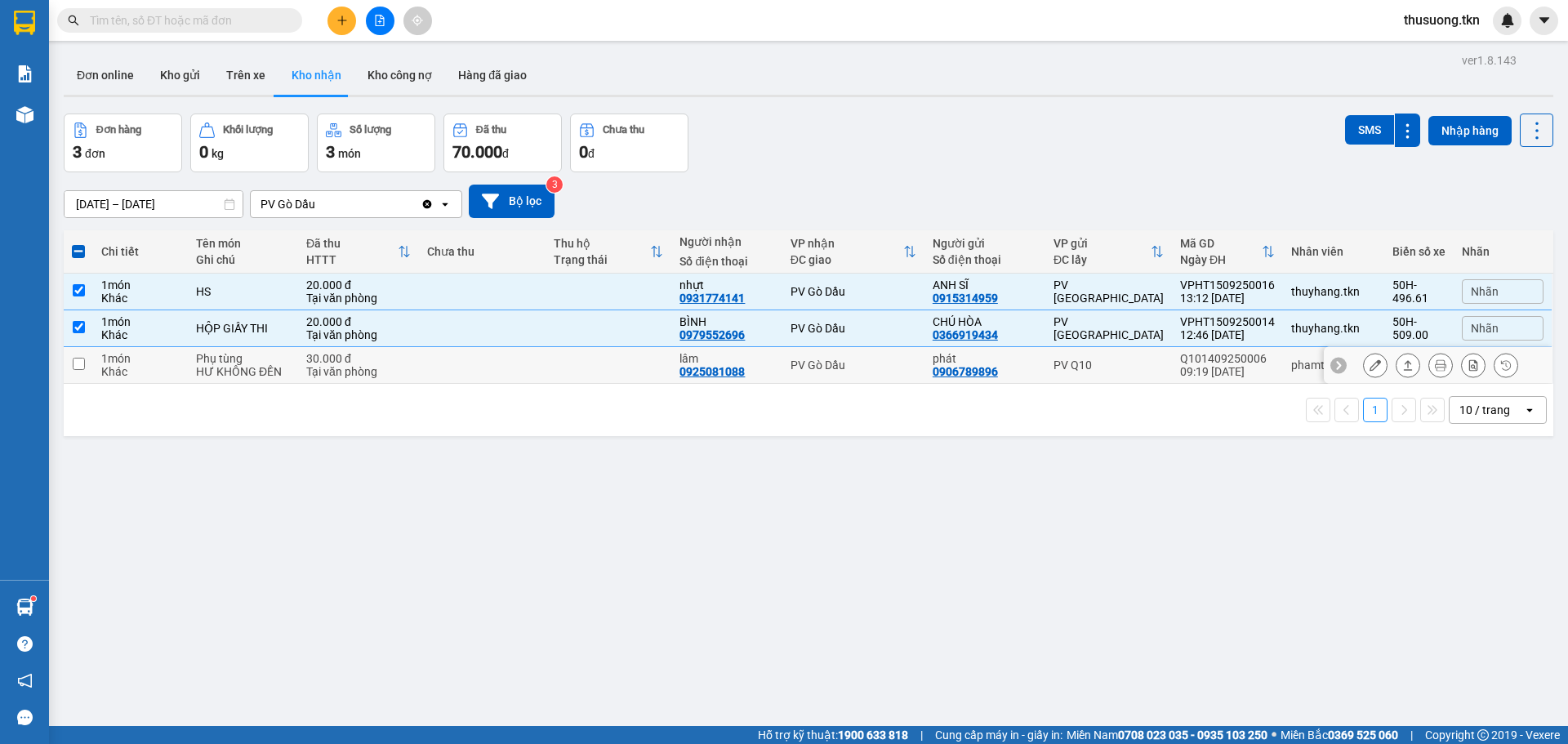
click at [286, 362] on div "Phụ tùng" at bounding box center [243, 359] width 94 height 13
checkbox input "true"
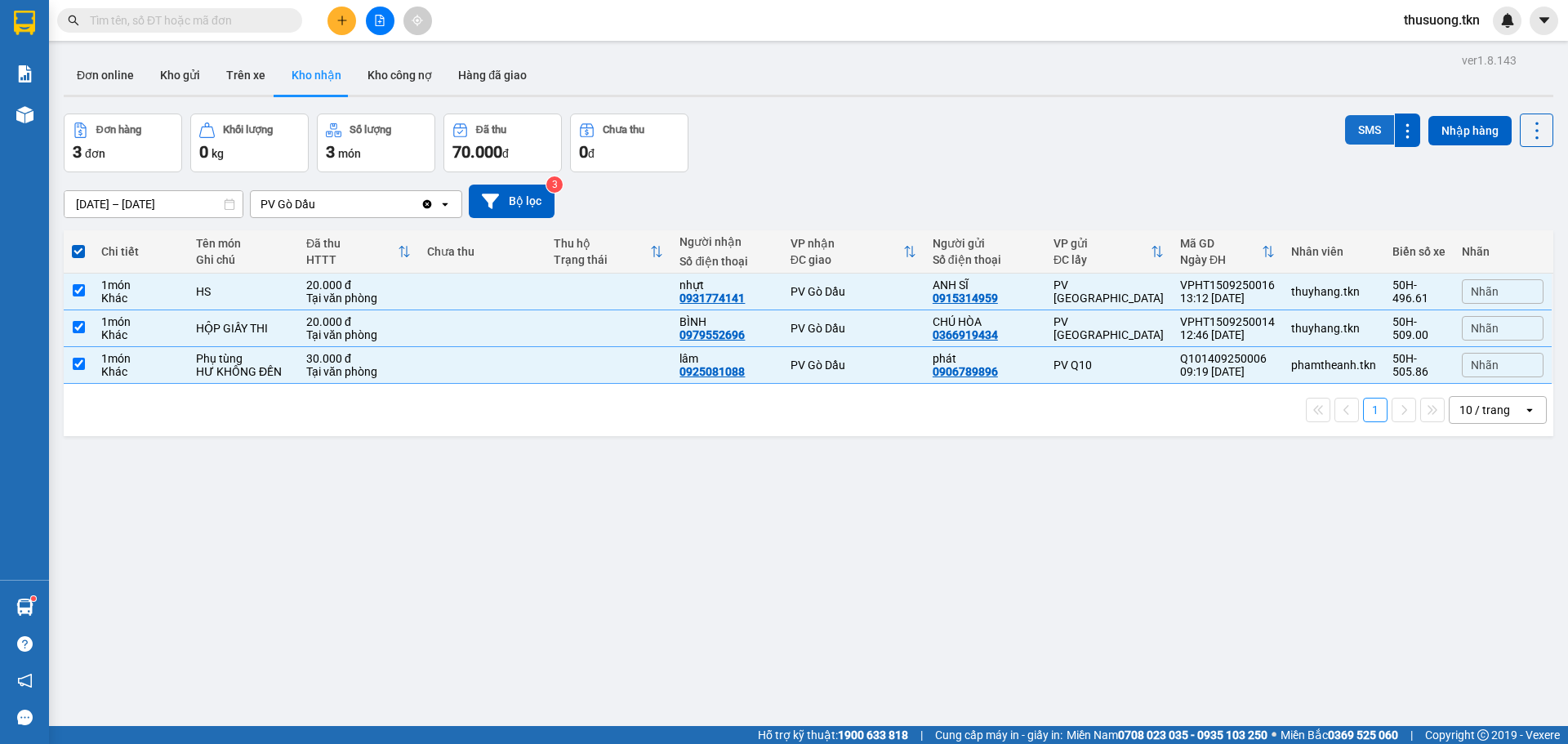
click at [1351, 129] on button "SMS" at bounding box center [1370, 130] width 49 height 29
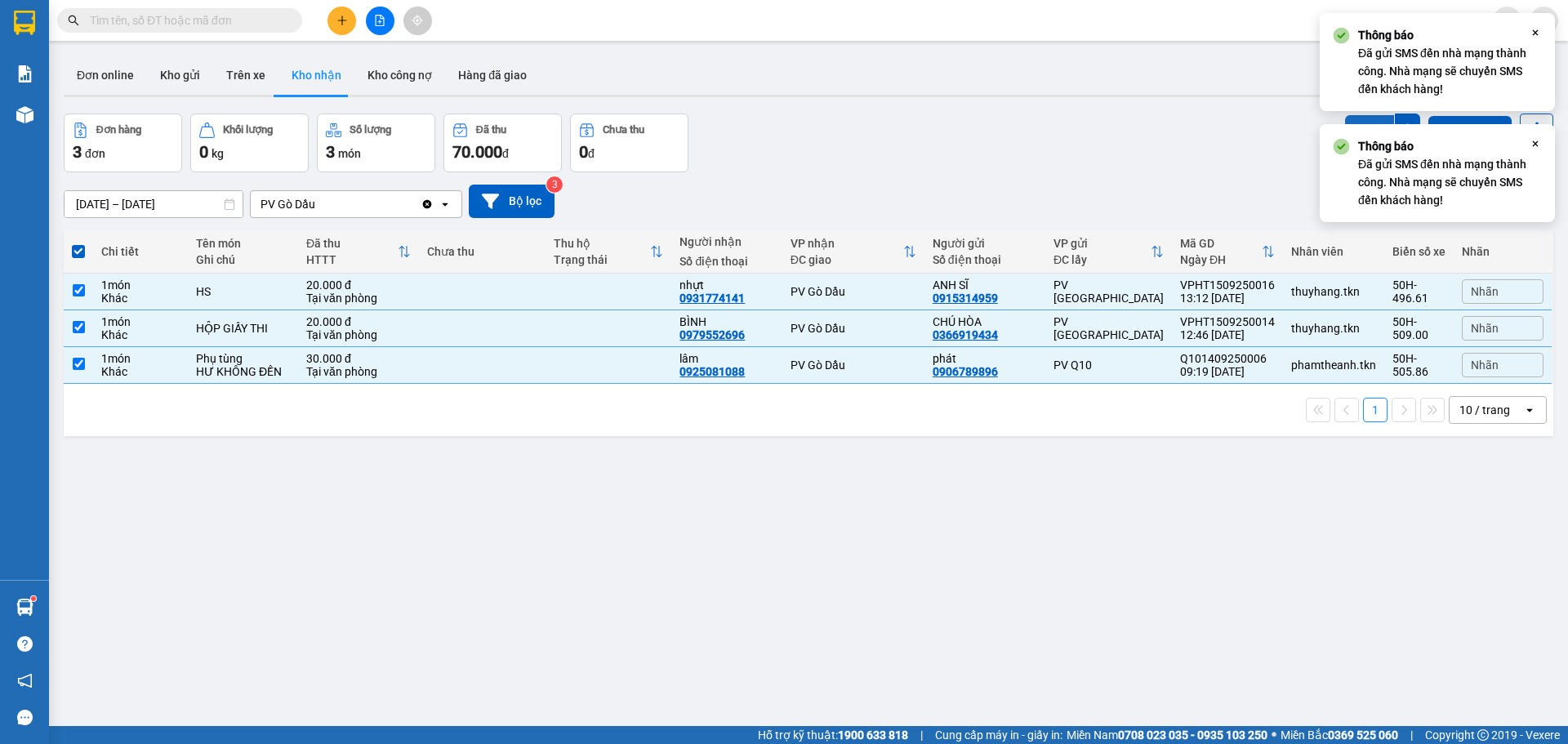
click at [1351, 129] on div "Thông báo Đã gửi SMS đến nhà mạng thành công. Nhà mạng sẽ chuyển SMS đến khách …" at bounding box center [1437, 173] width 236 height 98
click at [1351, 128] on div "Thông báo Đã gửi SMS đến nhà mạng thành công. Nhà mạng sẽ chuyển SMS đến khách …" at bounding box center [1437, 173] width 236 height 98
click at [1345, 122] on button "SMS" at bounding box center [1370, 130] width 49 height 29
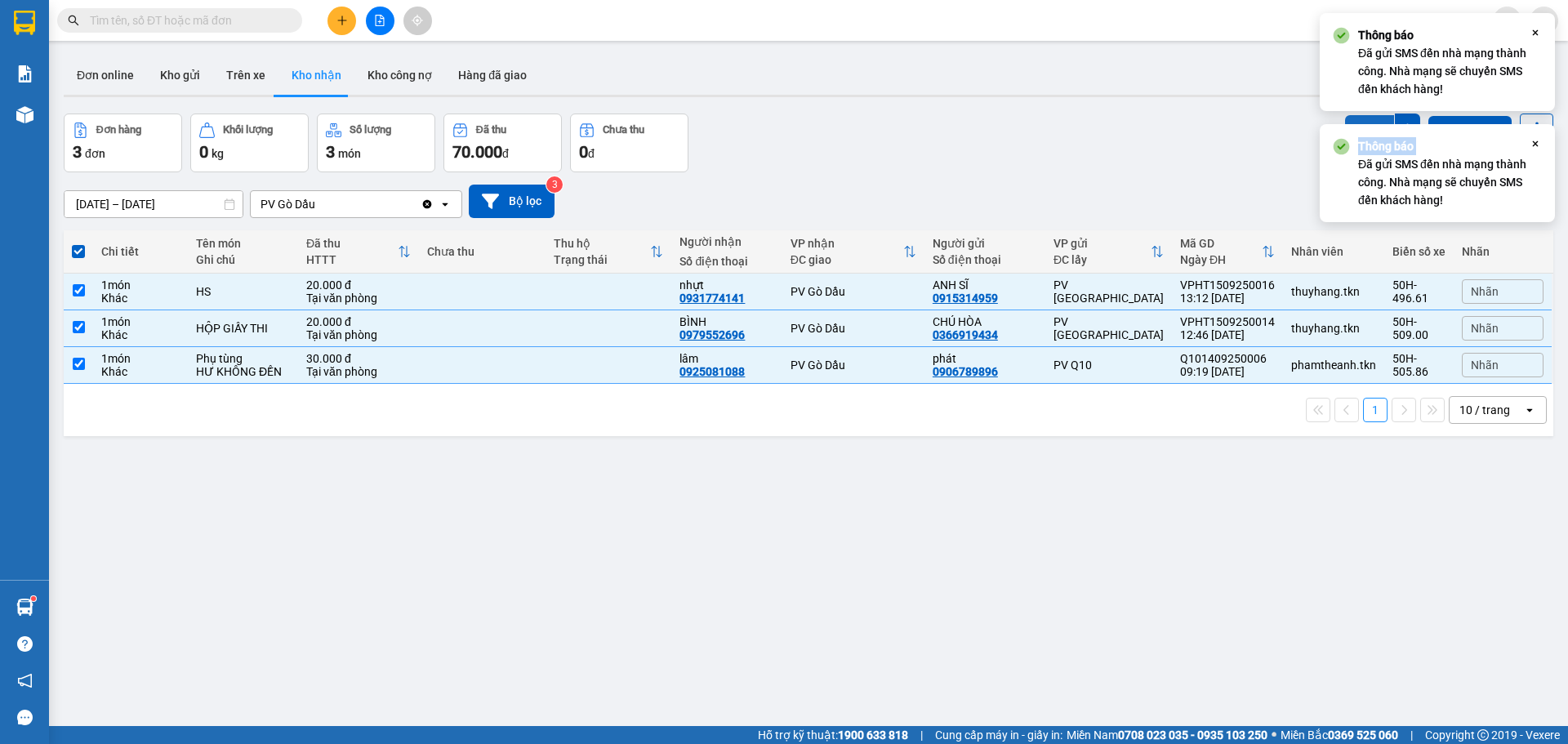
click at [1345, 120] on button "SMS" at bounding box center [1370, 130] width 49 height 29
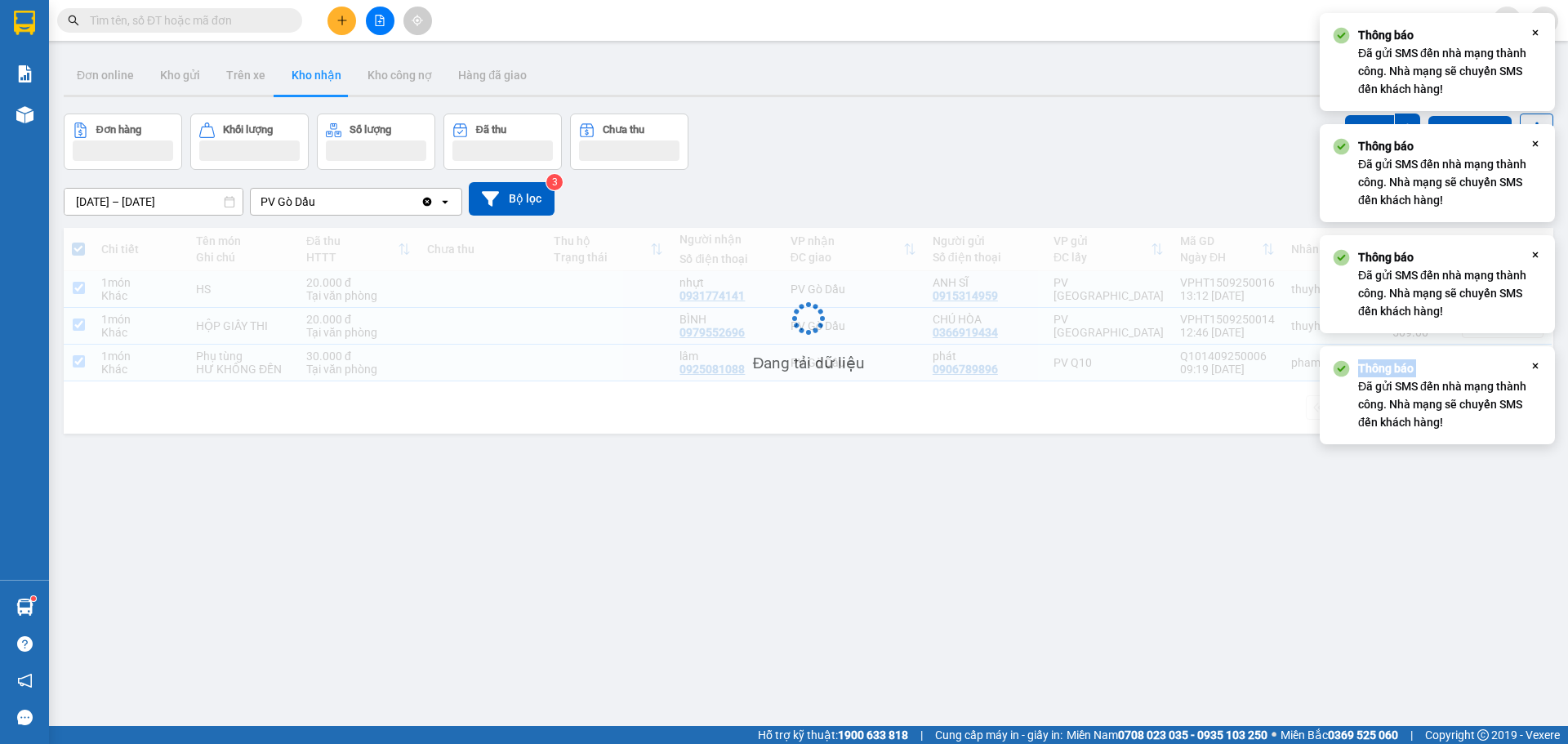
click at [1345, 120] on div "SMS" at bounding box center [1383, 130] width 75 height 34
click at [1333, 120] on div "Đơn hàng Khối lượng Số lượng Đã thu Chưa thu SMS Nhập hàng" at bounding box center [809, 141] width 1490 height 57
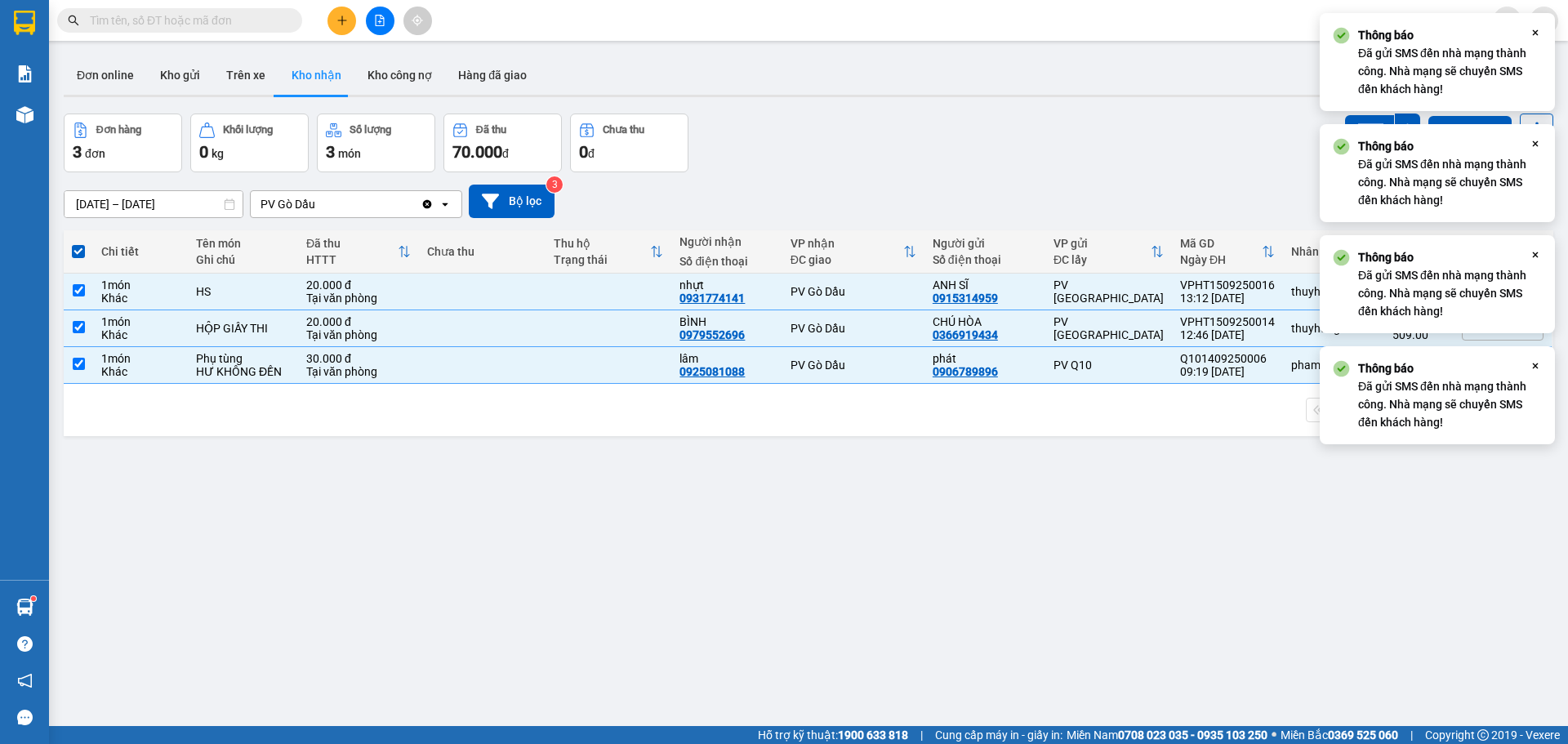
click at [1333, 120] on div "Đơn hàng 3 đơn Khối lượng 0 kg Số lượng 3 món Đã thu 70.000 đ Chưa thu 0 đ SMS …" at bounding box center [809, 142] width 1490 height 58
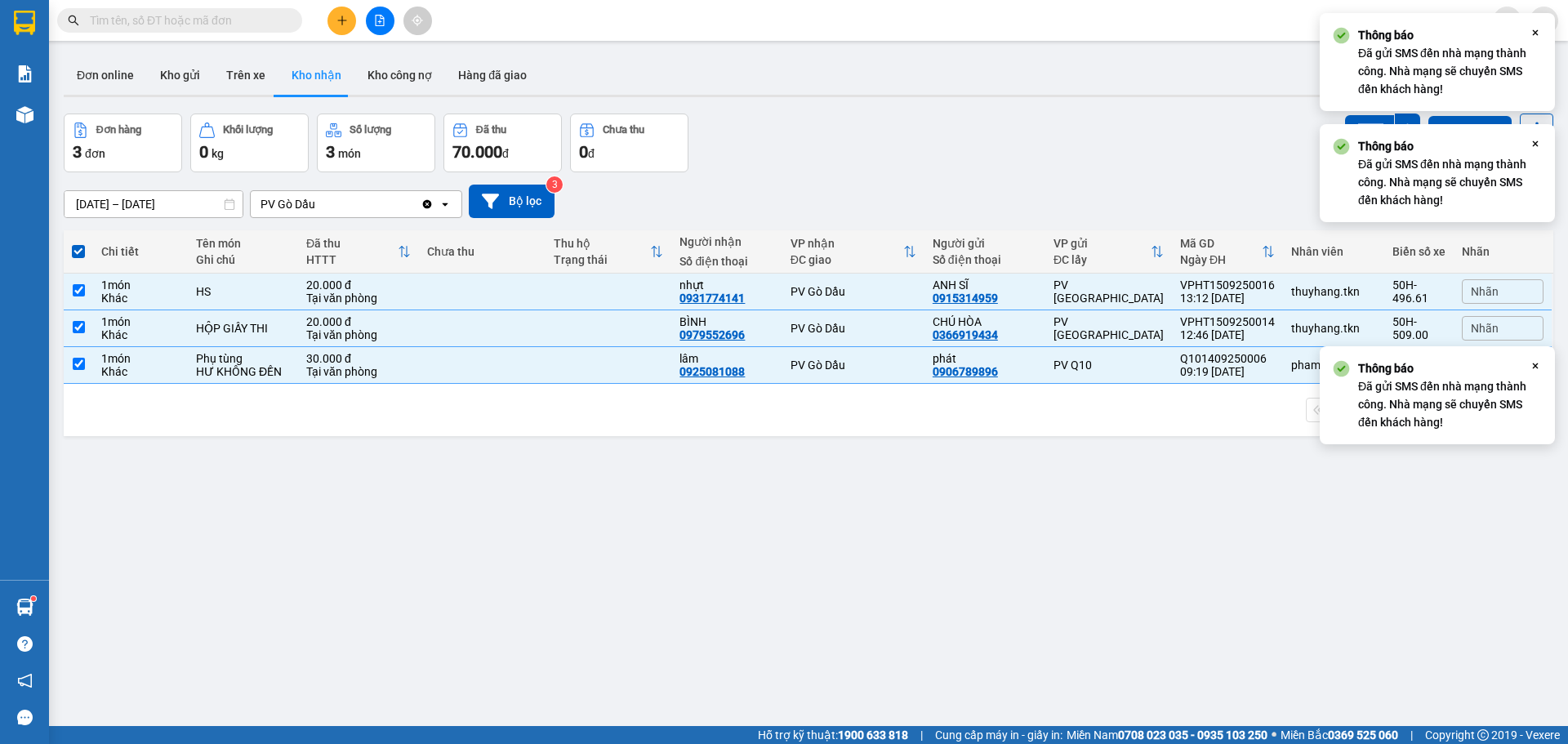
click at [1333, 120] on div "Đơn hàng 3 đơn Khối lượng 0 kg Số lượng 3 món Đã thu 70.000 đ Chưa thu 0 đ SMS …" at bounding box center [809, 142] width 1490 height 58
click at [1021, 162] on div "Đơn hàng 3 đơn Khối lượng 0 kg Số lượng 3 món Đã thu 70.000 đ Chưa thu 0 đ SMS …" at bounding box center [809, 142] width 1490 height 58
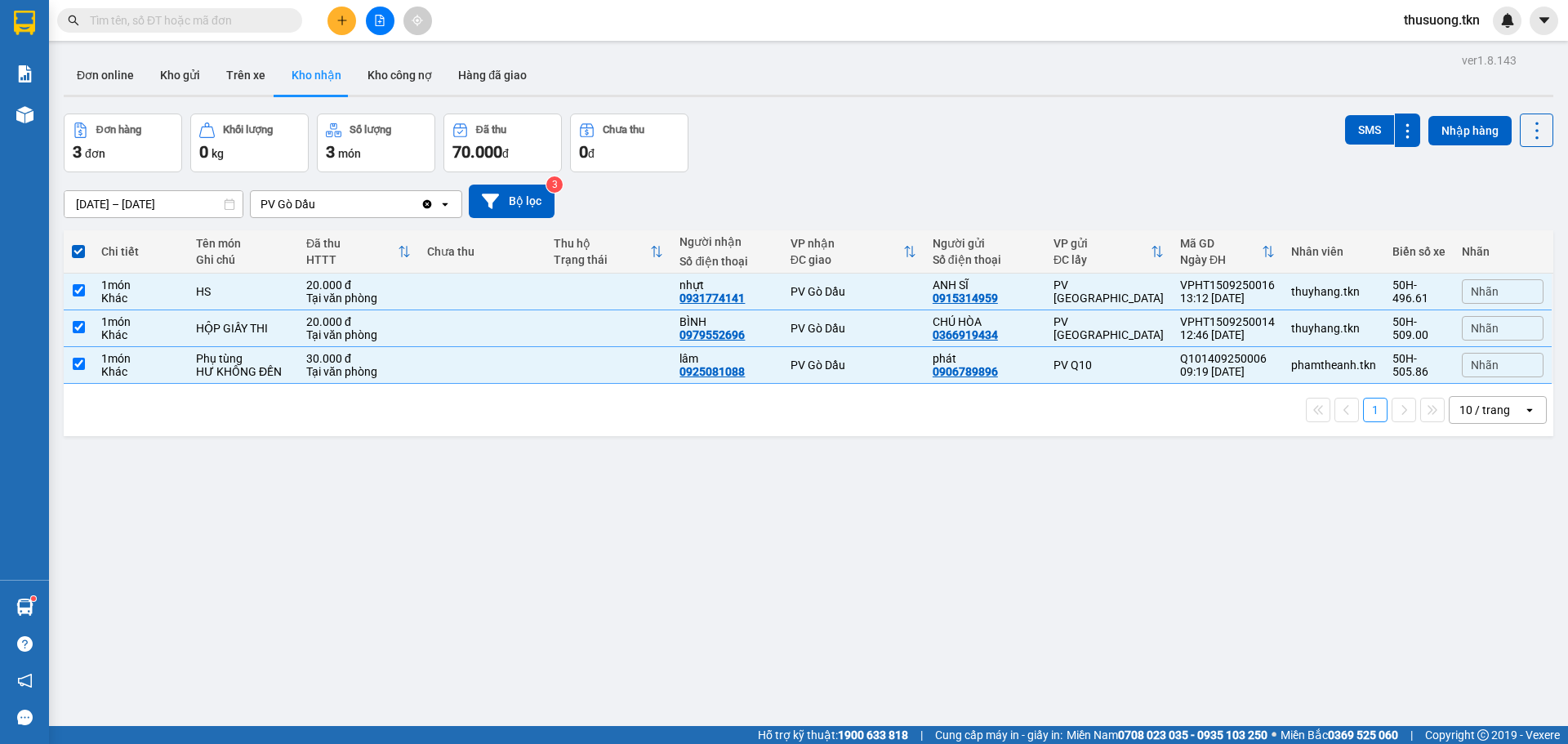
click at [77, 251] on span at bounding box center [79, 251] width 13 height 13
click at [79, 244] on input "checkbox" at bounding box center [79, 244] width 0 height 0
checkbox input "false"
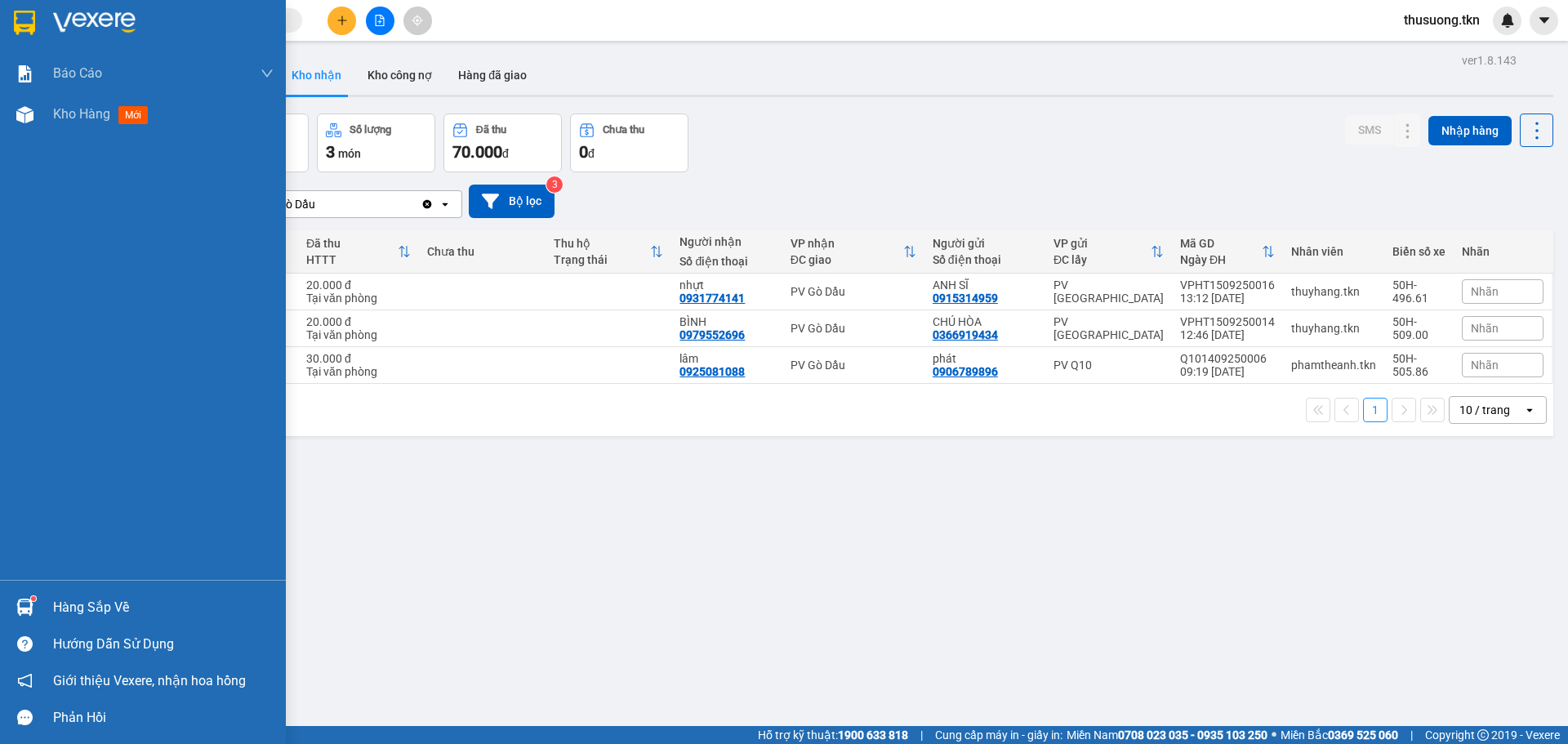
click at [98, 607] on div "Hàng sắp về" at bounding box center [163, 607] width 221 height 25
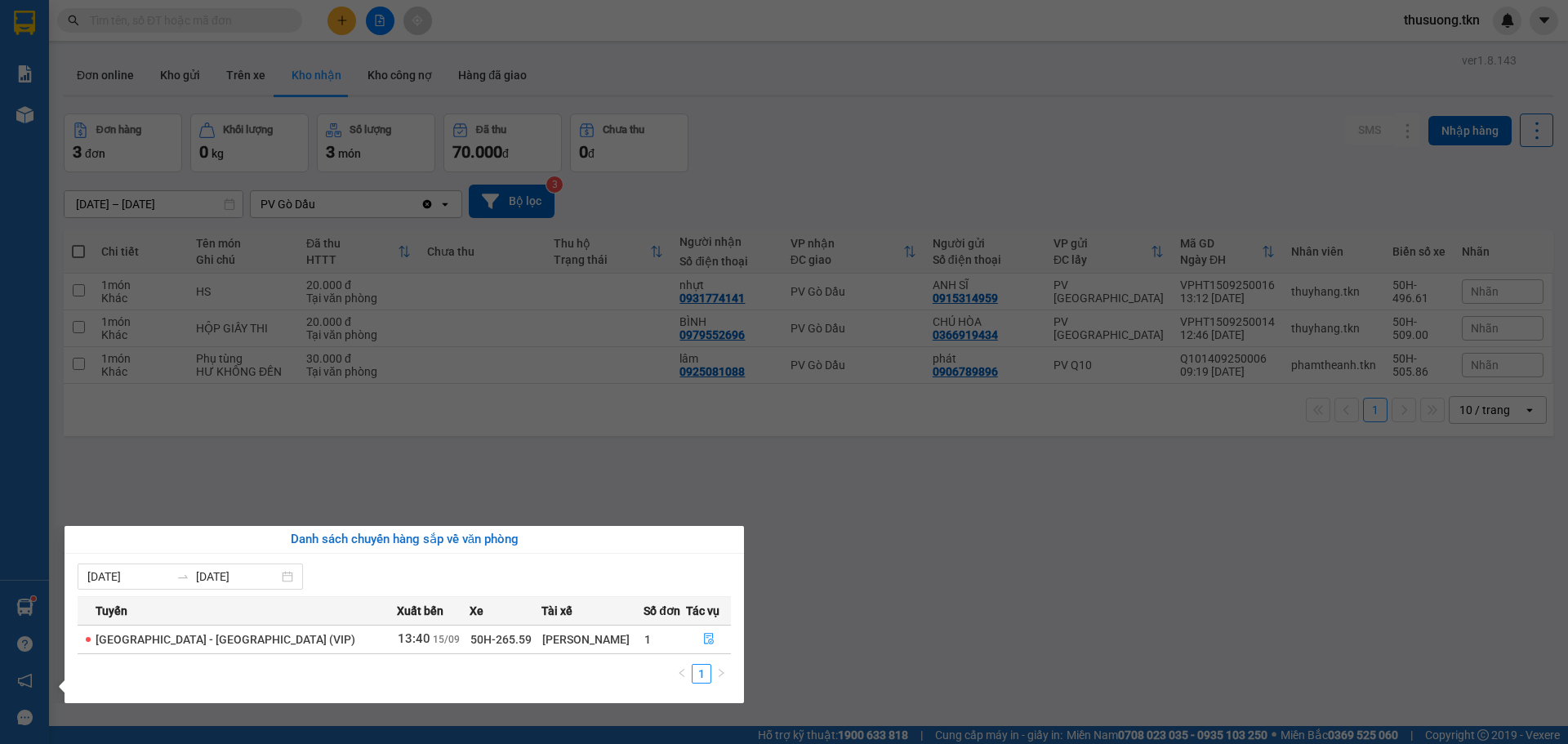
click at [1078, 498] on section "Kết quả tìm kiếm ( 0 ) Bộ lọc No Data thusuong.tkn Báo cáo Mẫu 1: Báo cáo dòng …" at bounding box center [784, 372] width 1568 height 744
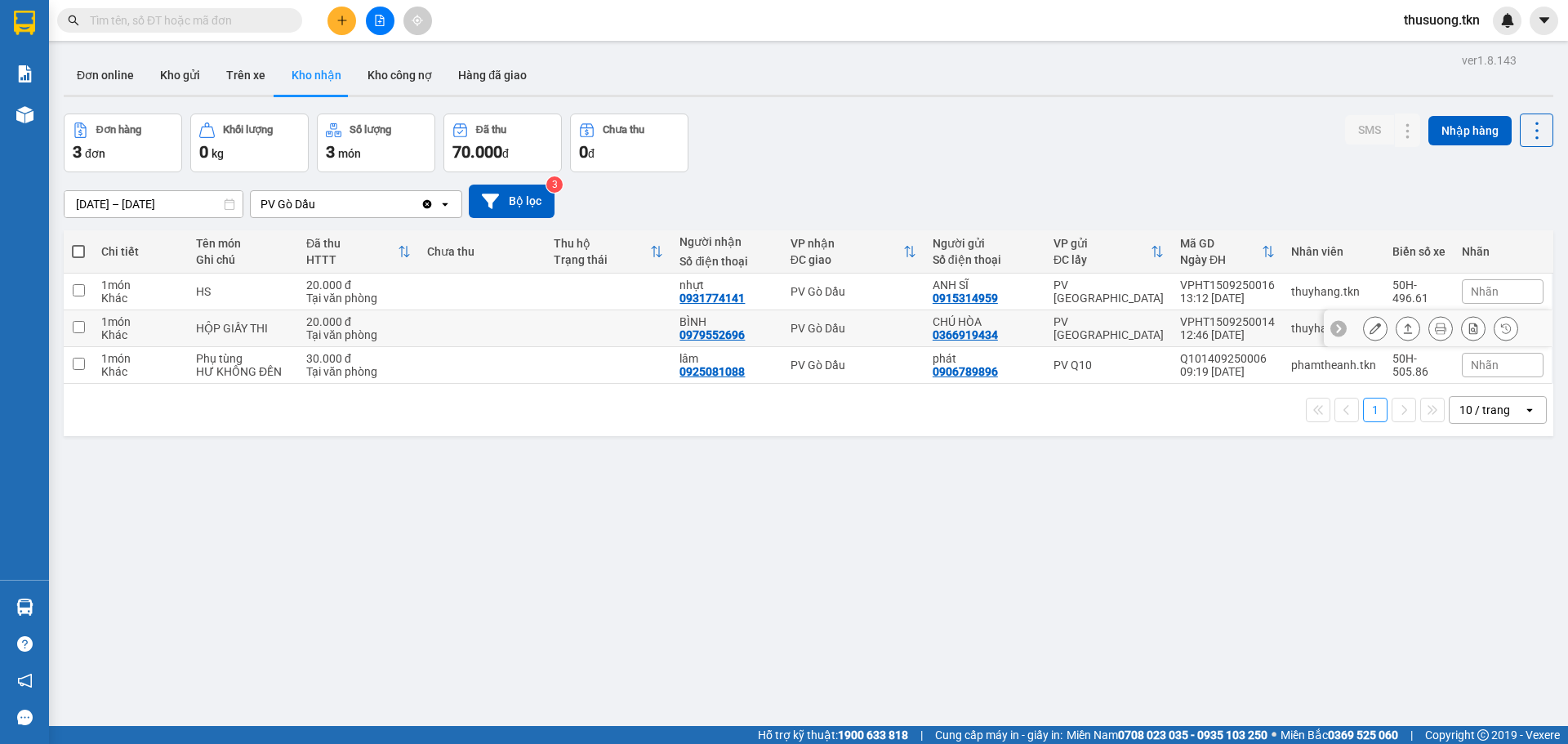
click at [290, 333] on td "HỘP GIẤY THI" at bounding box center [243, 329] width 110 height 37
checkbox input "true"
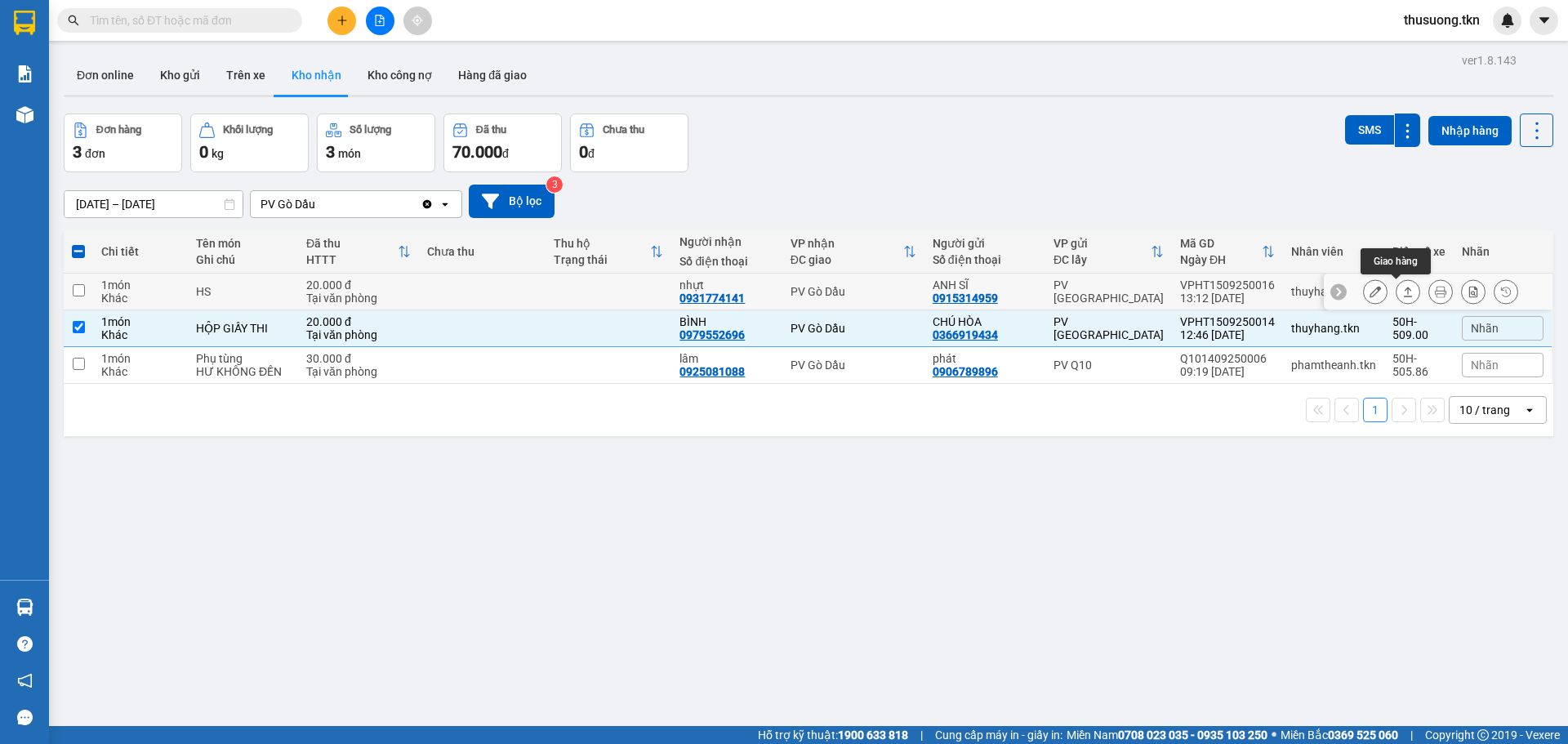
click at [1397, 296] on button at bounding box center [1408, 291] width 23 height 28
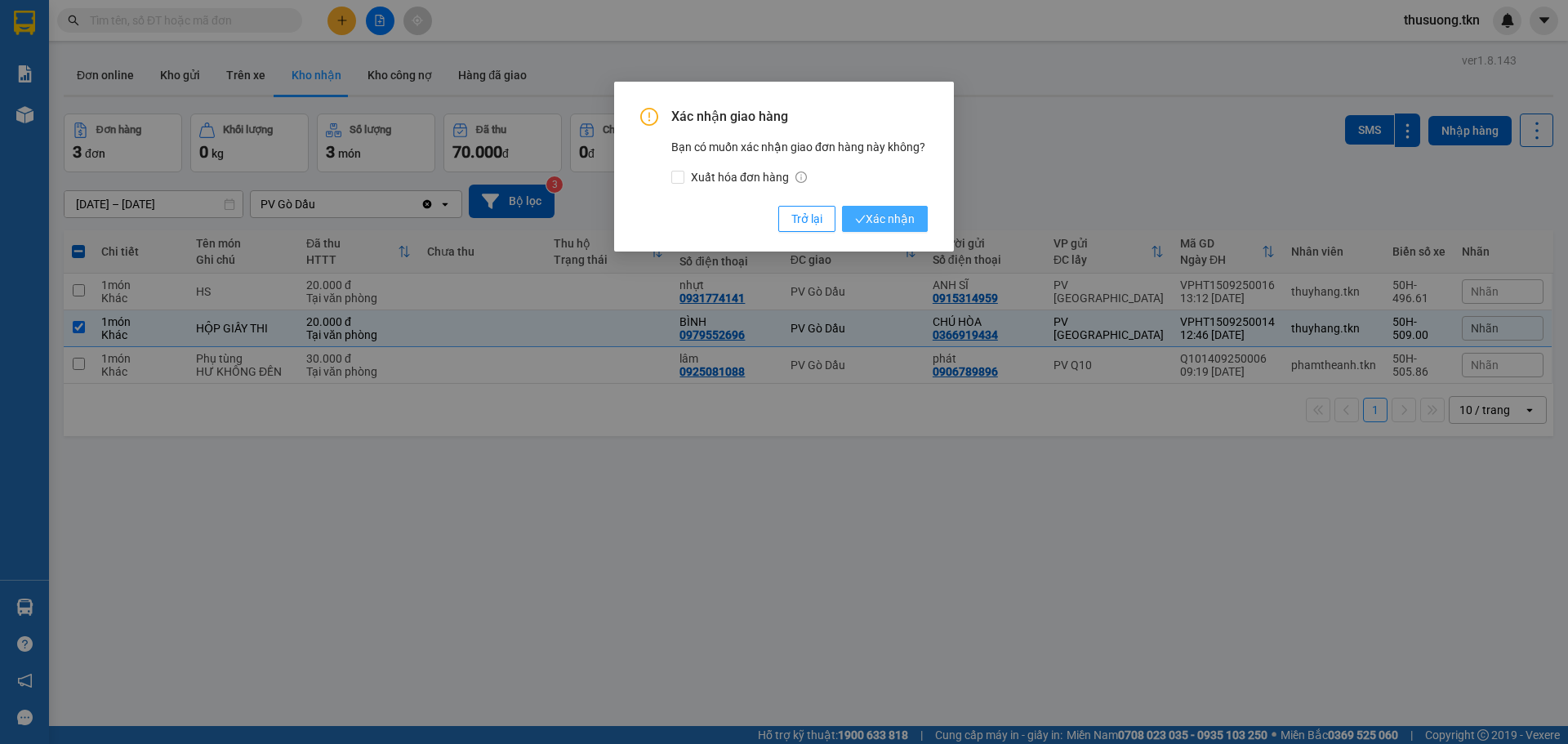
click at [891, 220] on span "Xác nhận" at bounding box center [885, 219] width 59 height 18
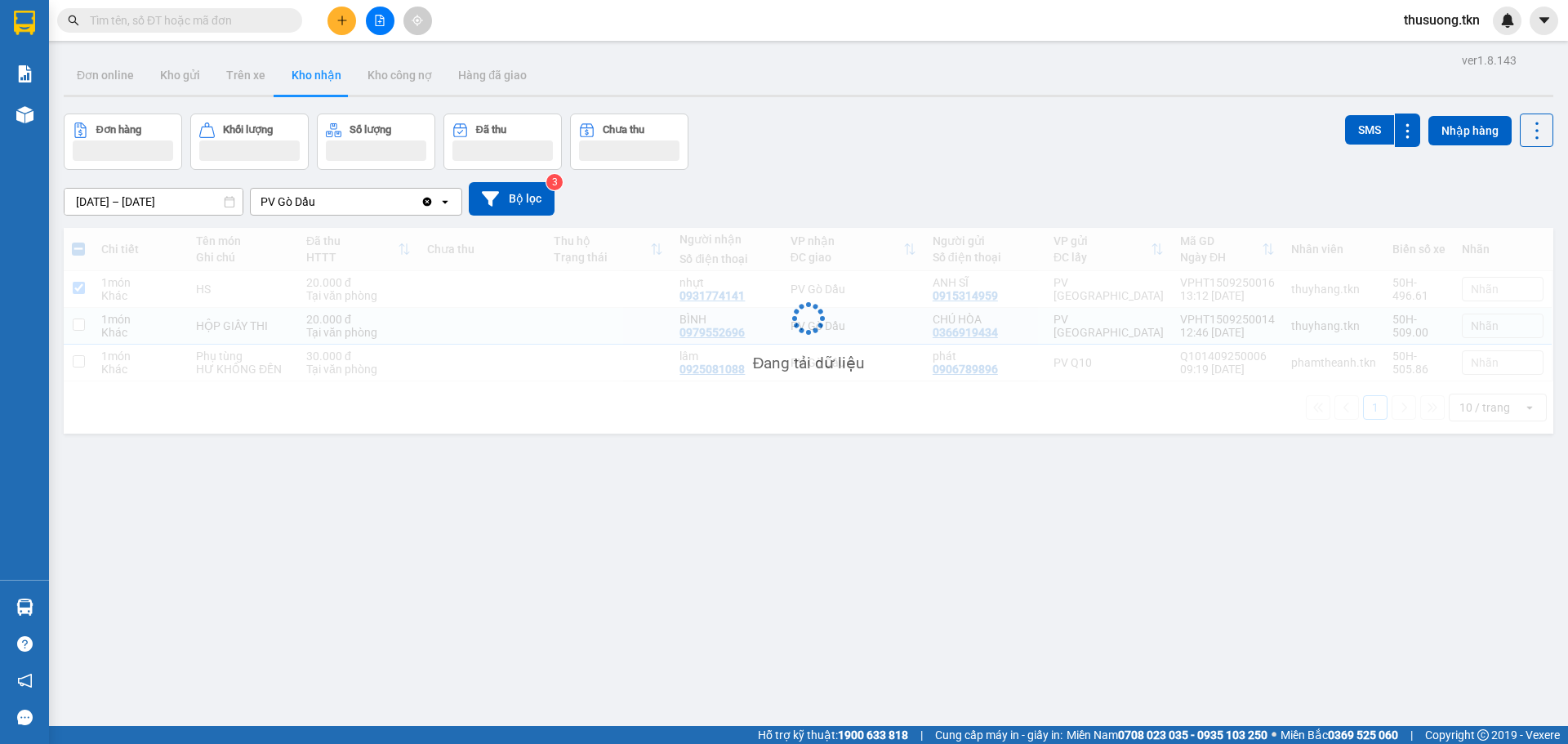
checkbox input "true"
checkbox input "false"
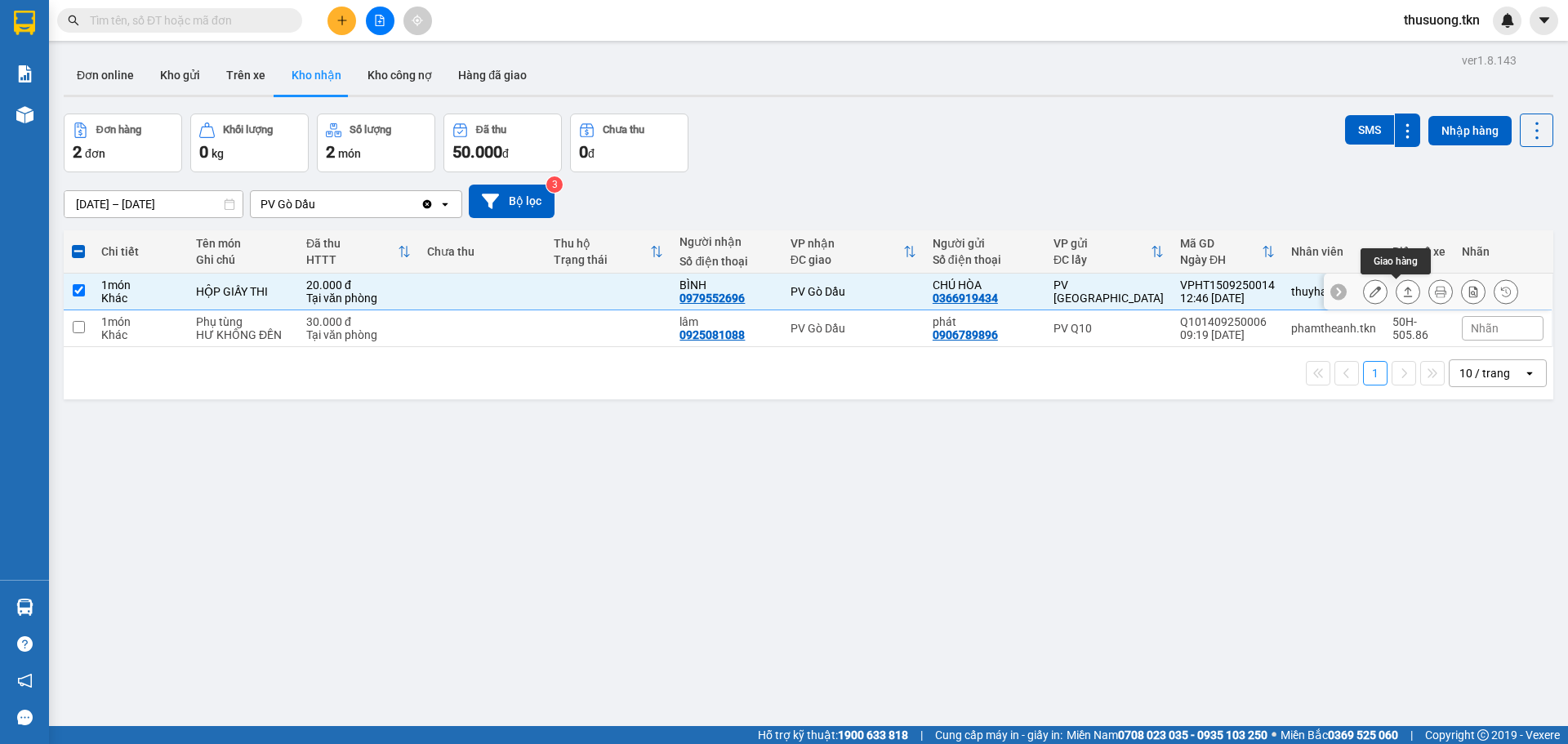
click at [1403, 293] on icon at bounding box center [1408, 291] width 12 height 12
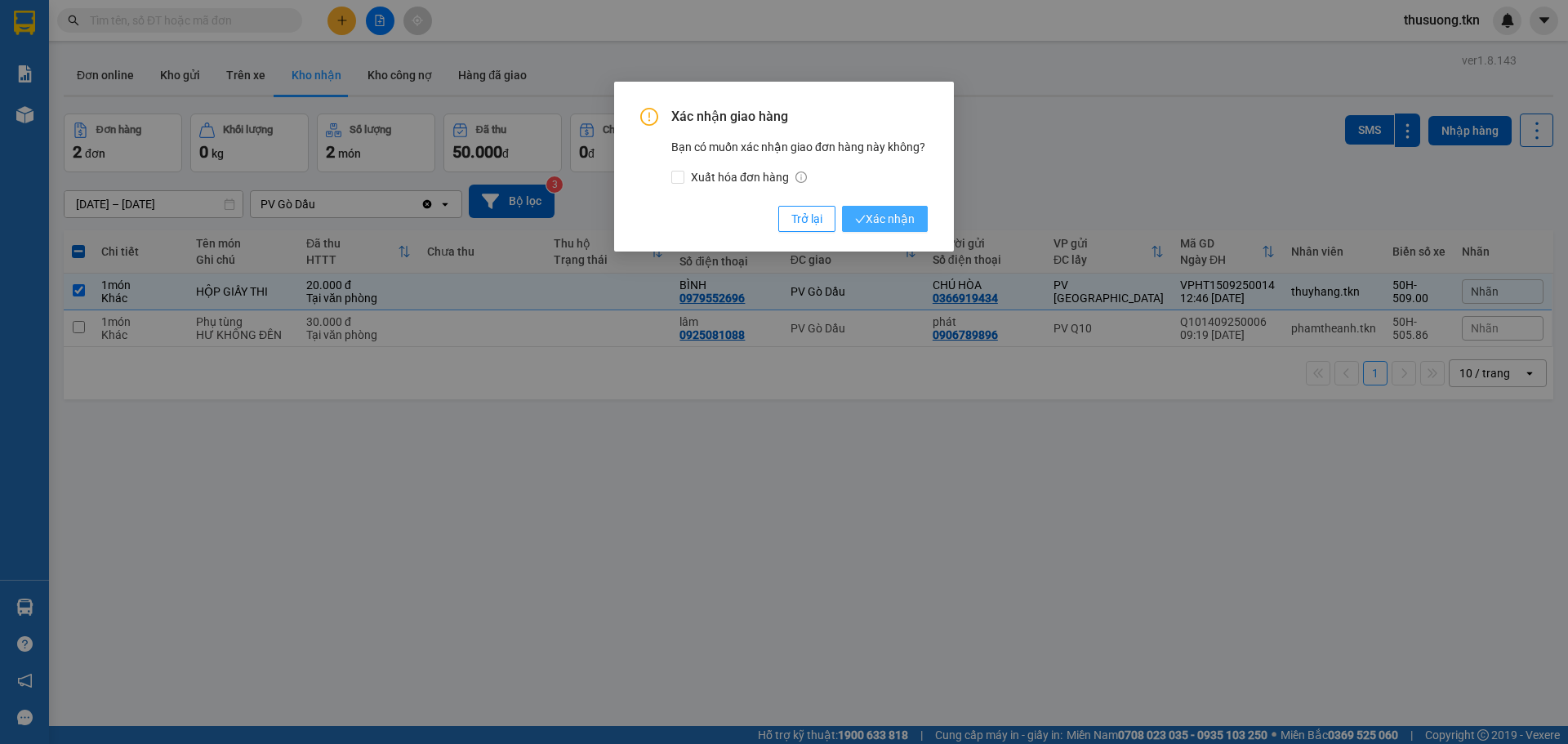
click at [895, 226] on span "Xác nhận" at bounding box center [885, 219] width 59 height 18
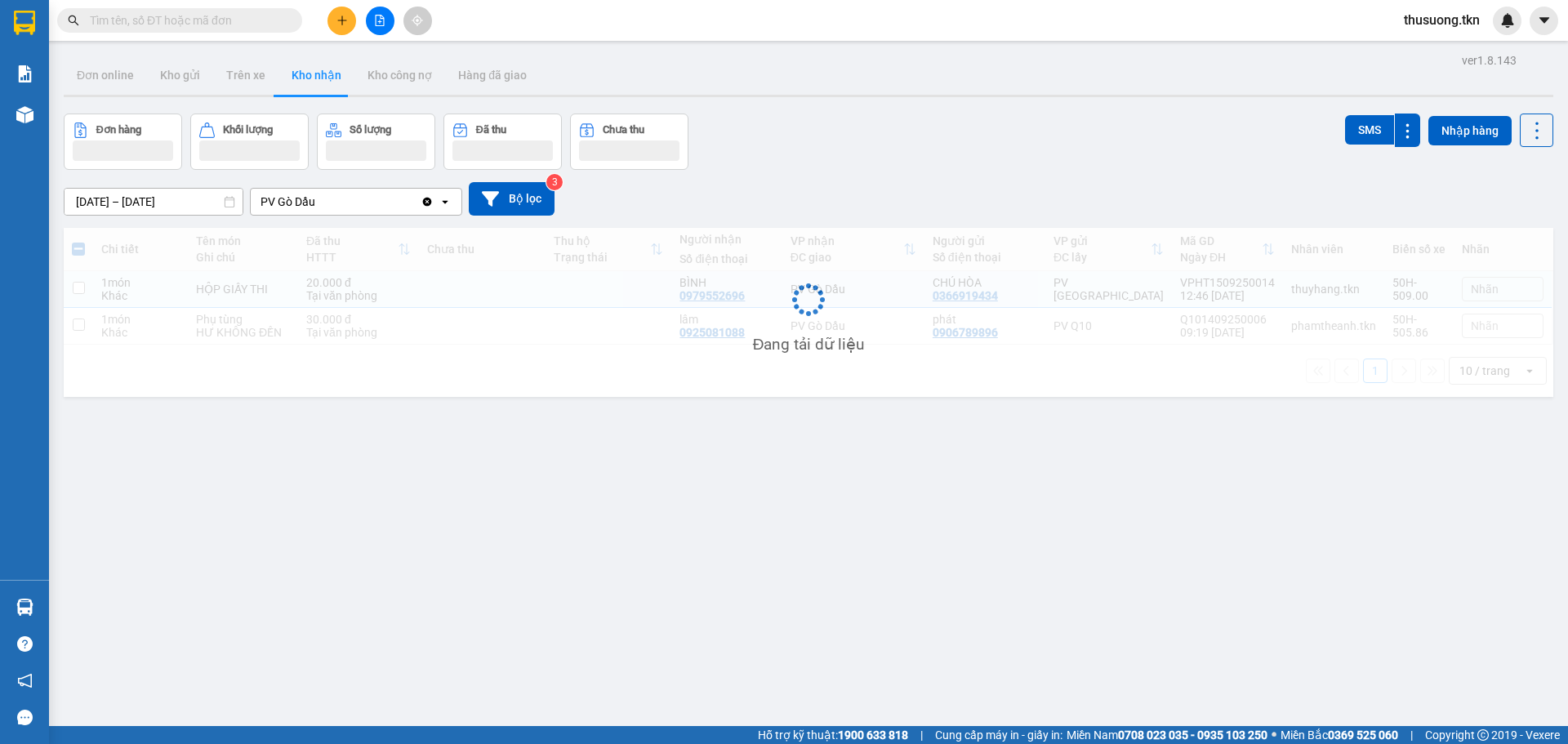
checkbox input "false"
